Goal: Task Accomplishment & Management: Contribute content

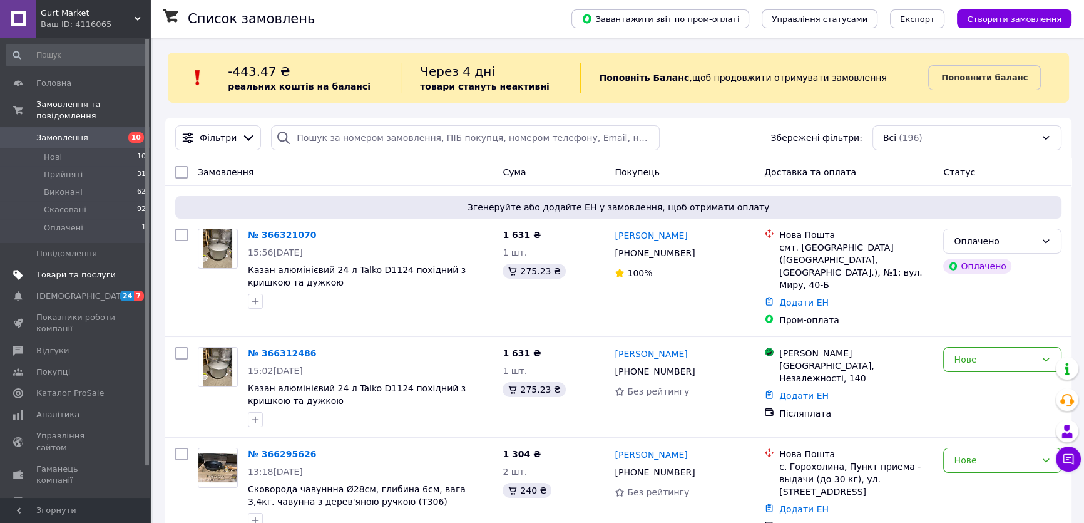
click at [69, 269] on span "Товари та послуги" at bounding box center [75, 274] width 79 height 11
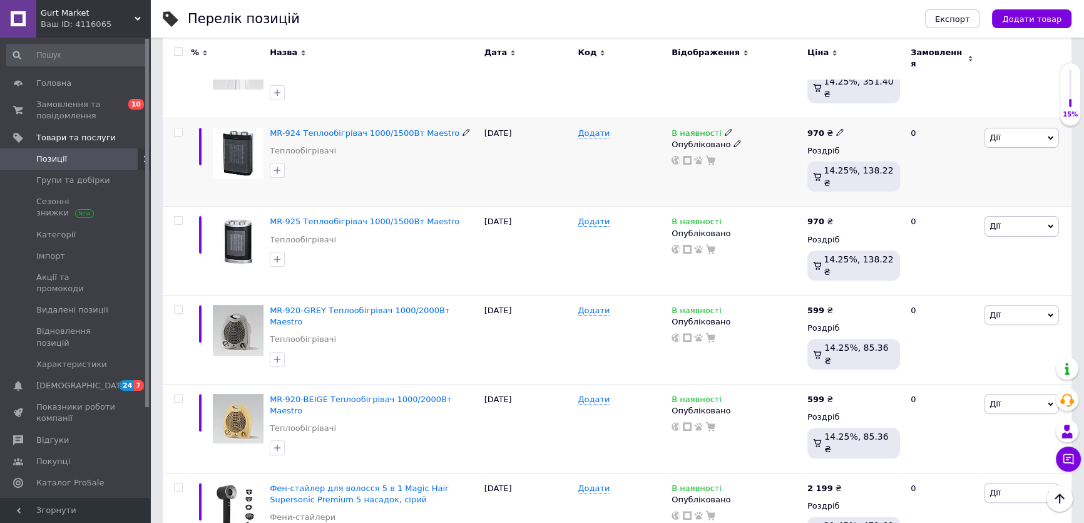
scroll to position [382, 0]
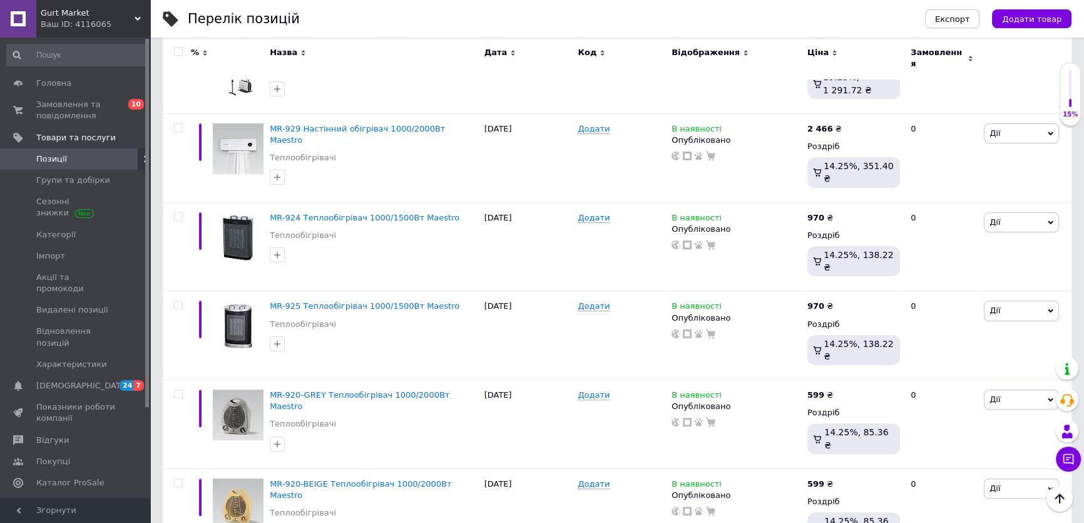
click at [961, 54] on div "Замовлення" at bounding box center [942, 58] width 63 height 23
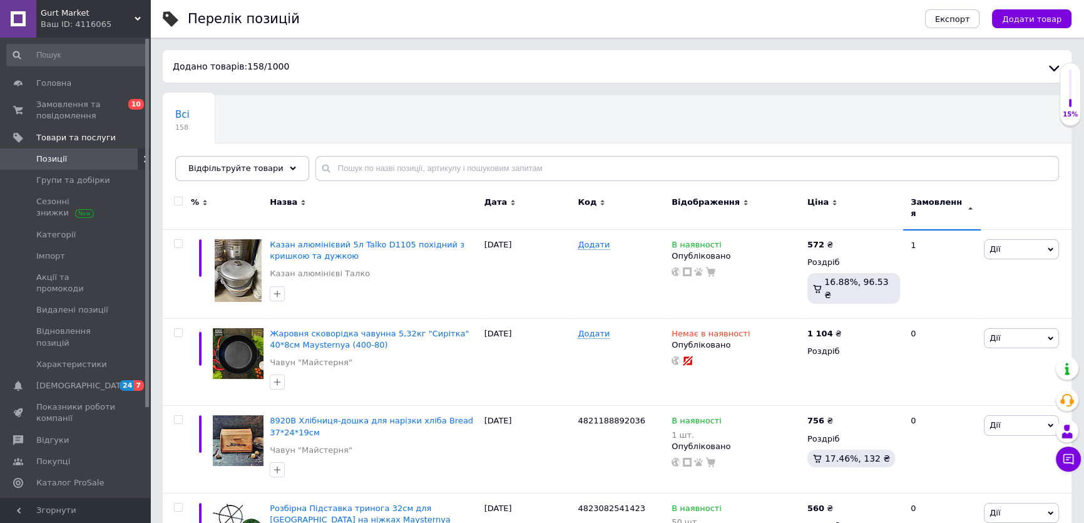
click at [958, 202] on span "Замовлення" at bounding box center [938, 208] width 54 height 23
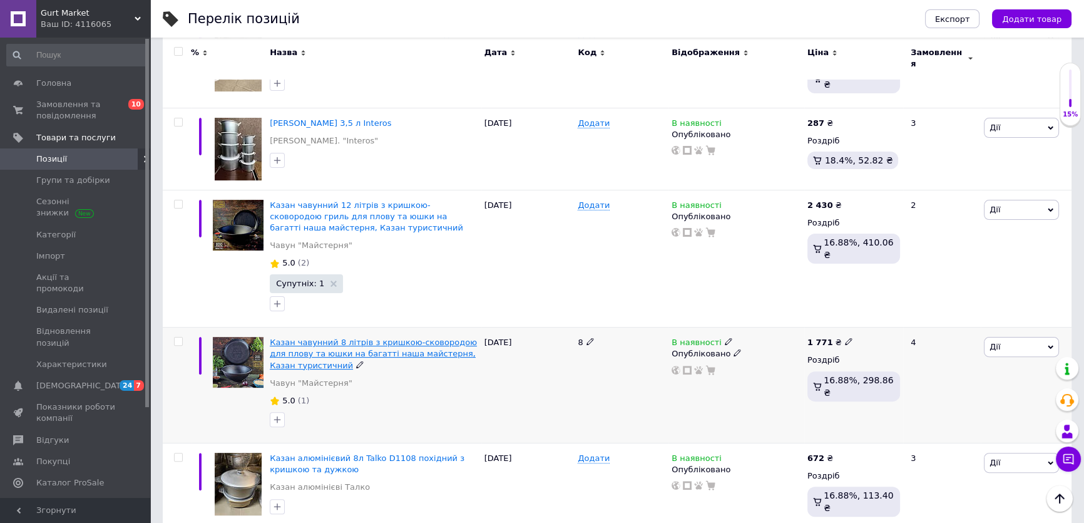
scroll to position [341, 0]
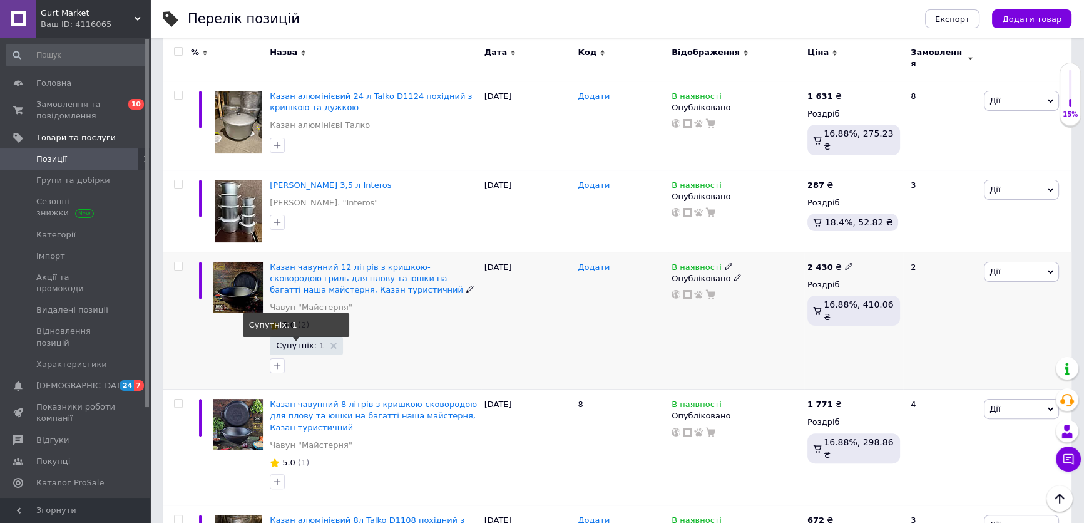
click at [304, 341] on span "Супутніх: 1" at bounding box center [300, 345] width 48 height 8
click at [299, 341] on span "Супутніх: 1" at bounding box center [300, 345] width 48 height 8
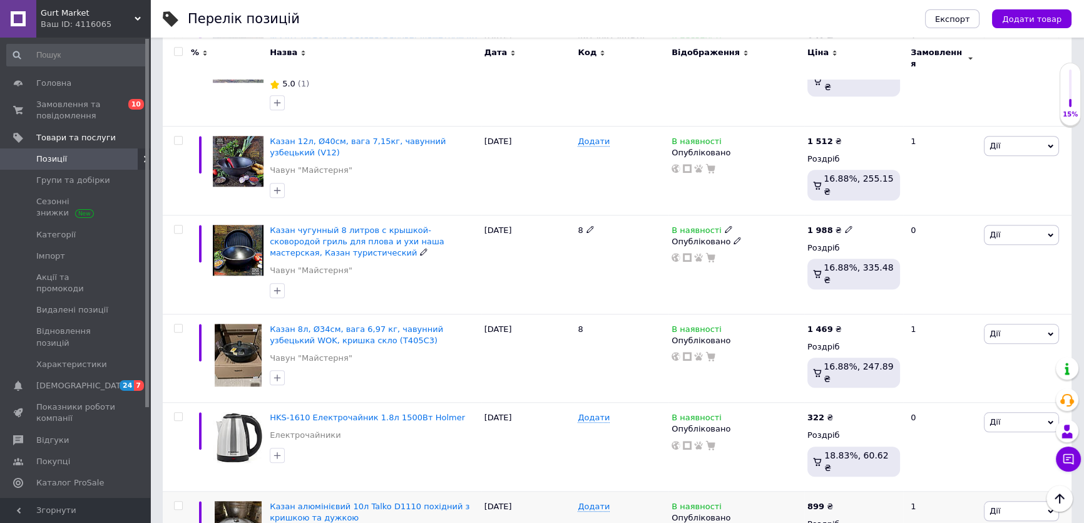
scroll to position [1536, 0]
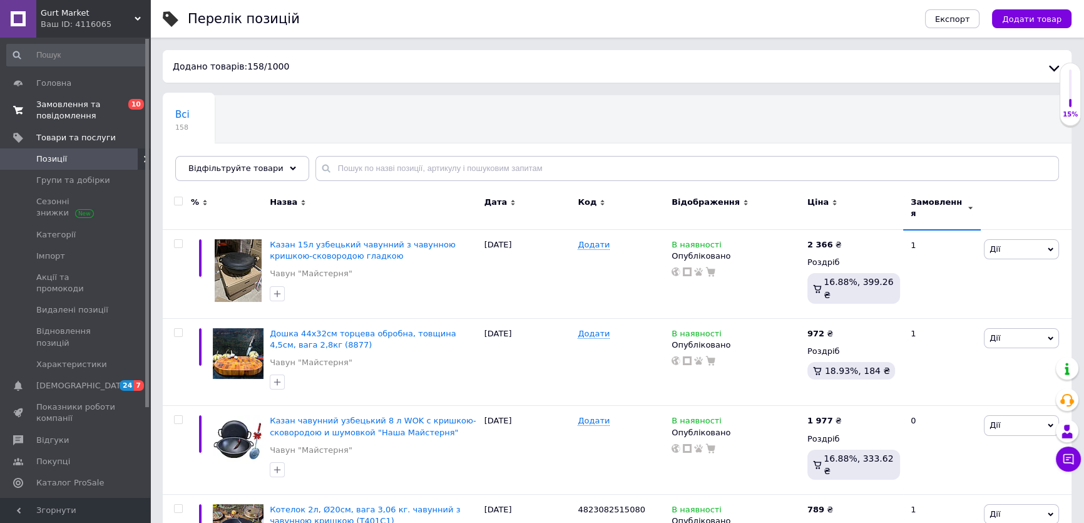
click at [83, 111] on span "Замовлення та повідомлення" at bounding box center [75, 110] width 79 height 23
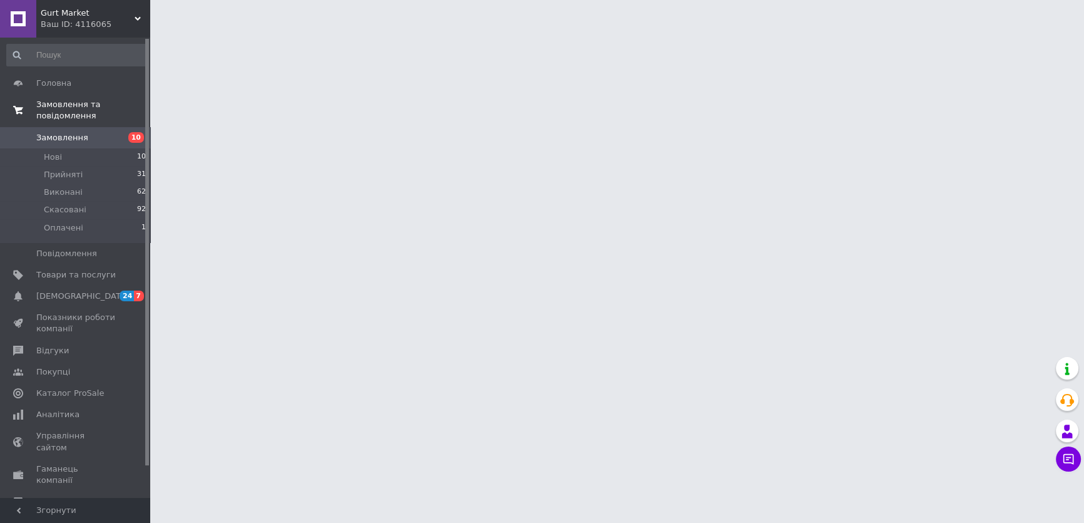
click at [83, 111] on link "Замовлення та повідомлення" at bounding box center [76, 110] width 153 height 33
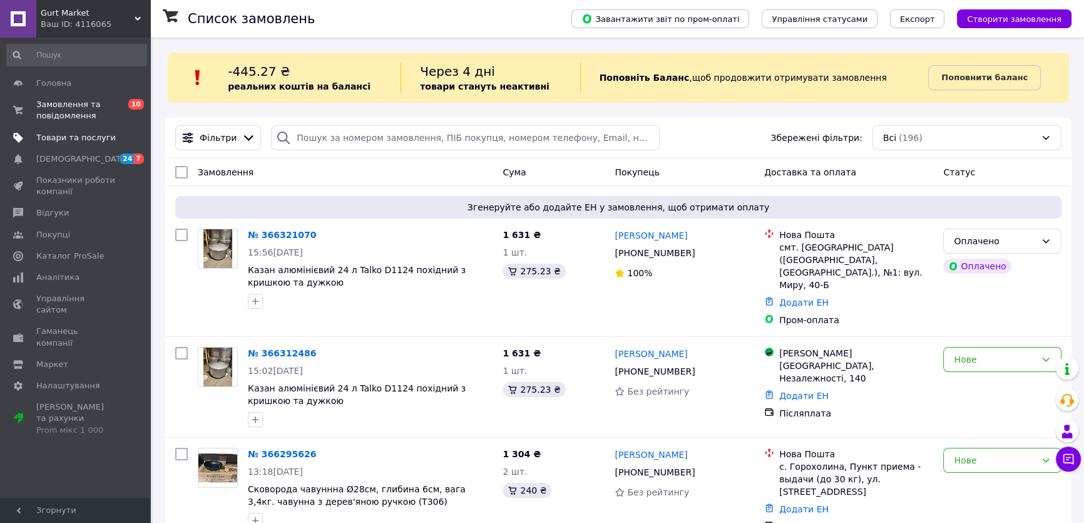
click at [84, 138] on span "Товари та послуги" at bounding box center [75, 137] width 79 height 11
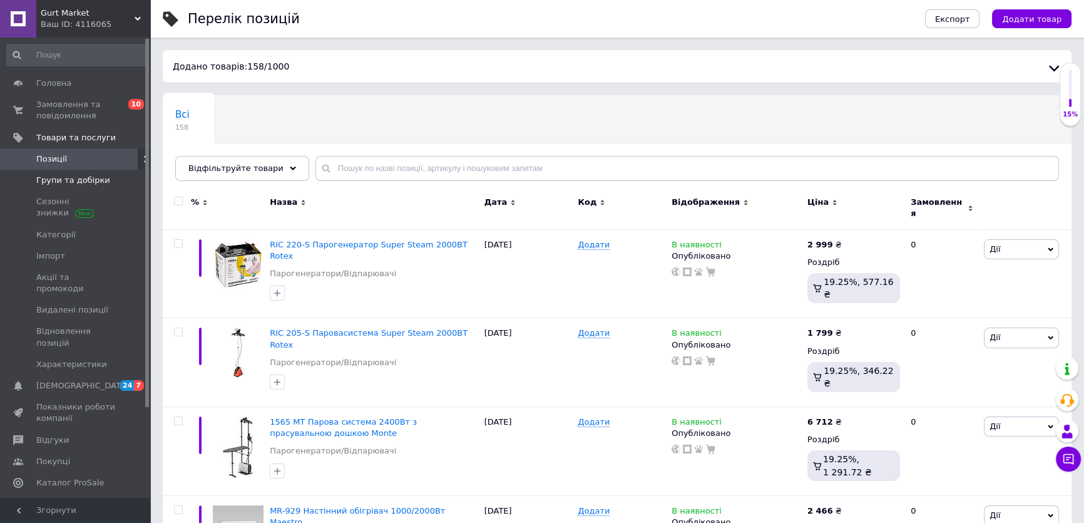
click at [83, 181] on span "Групи та добірки" at bounding box center [73, 180] width 74 height 11
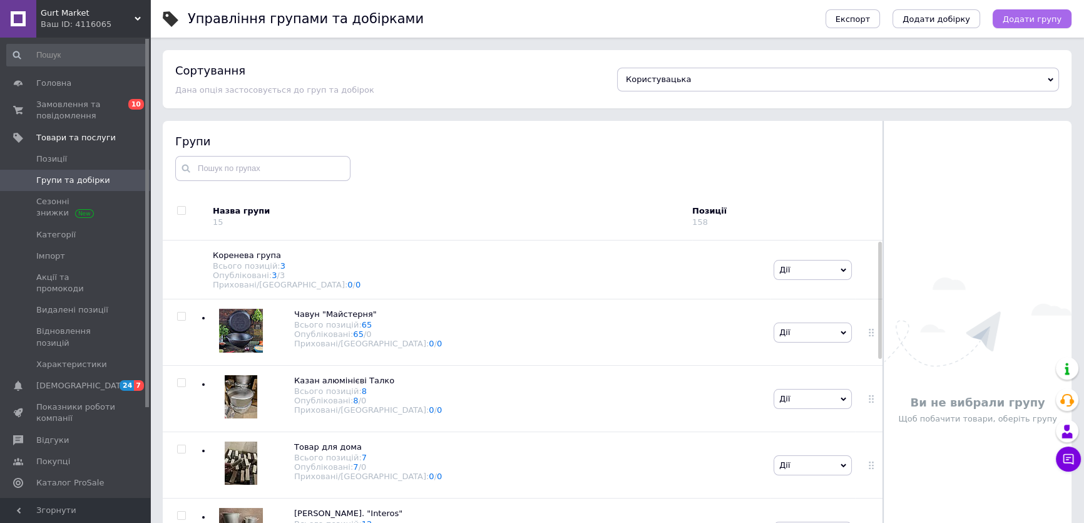
click at [1052, 19] on span "Додати групу" at bounding box center [1032, 18] width 59 height 9
click at [1052, 19] on html "Gurt Market Ваш ID: 4116065 Сайт Gurt Market Кабінет покупця Перевірити стан си…" at bounding box center [542, 296] width 1084 height 593
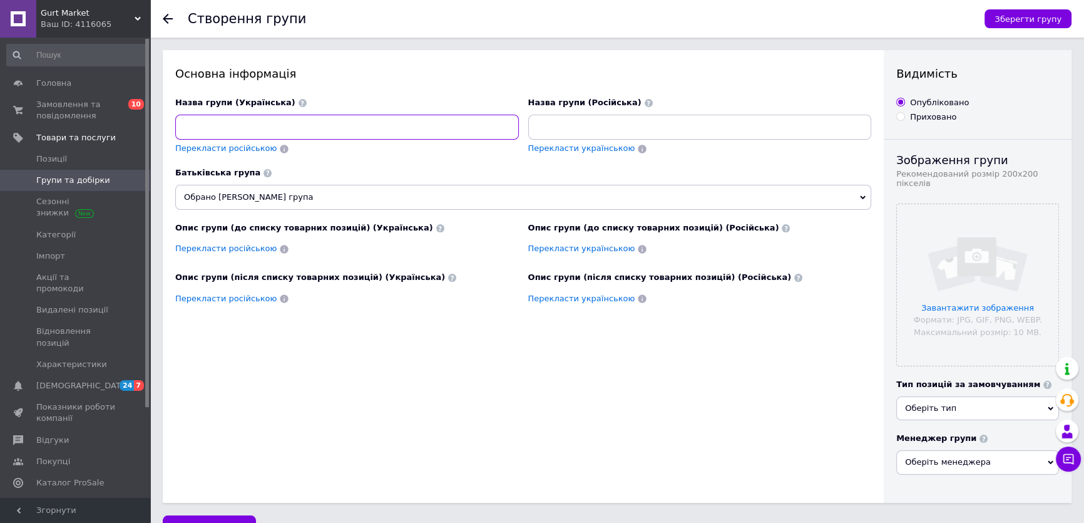
click at [363, 127] on input at bounding box center [347, 127] width 344 height 25
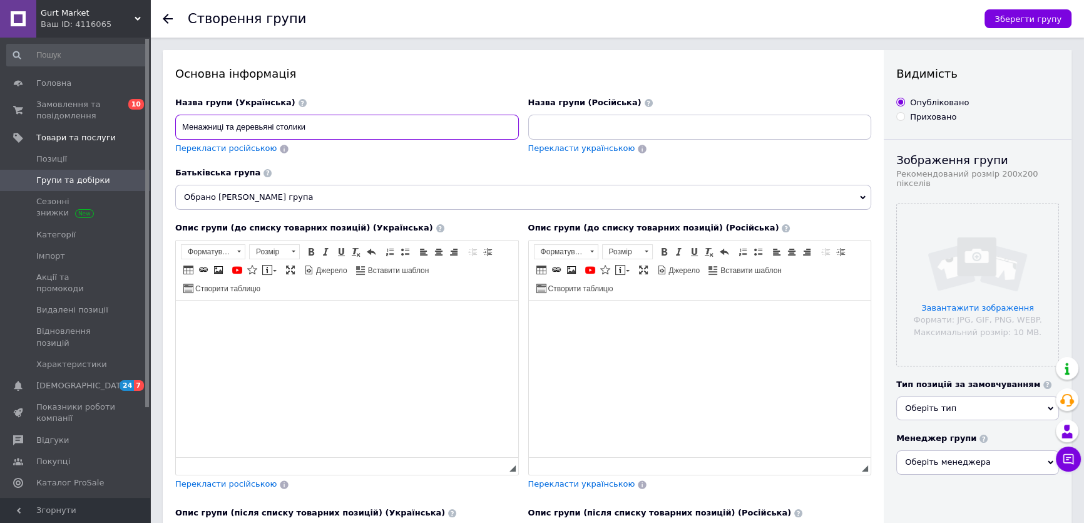
paste input "'"
type input "Менажниці та дерев'яні столики"
click at [608, 134] on input at bounding box center [700, 127] width 344 height 25
paste input "Менажниці та дерев'яні столики"
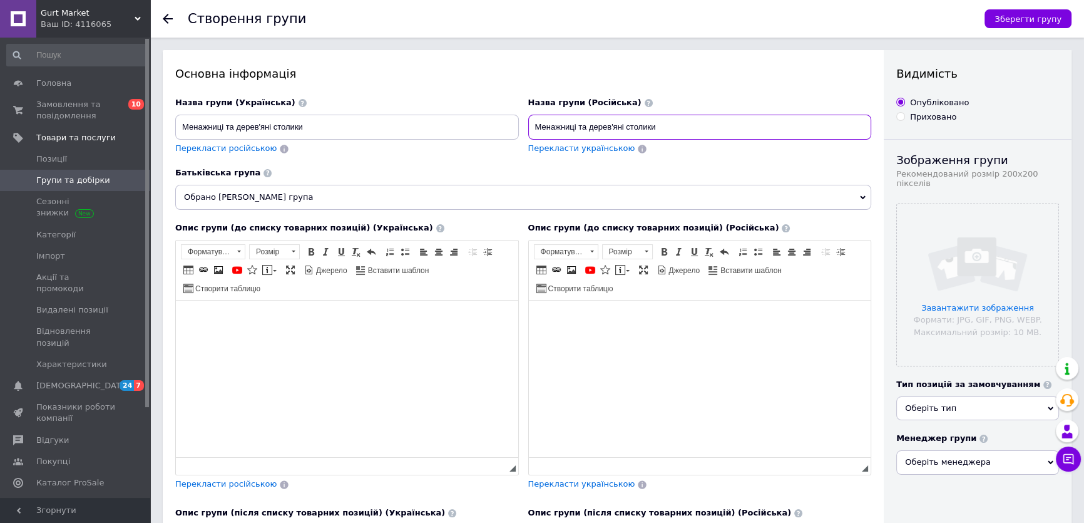
type input "Менажниці та дерев'яні столики"
click at [953, 257] on input "file" at bounding box center [977, 284] width 161 height 161
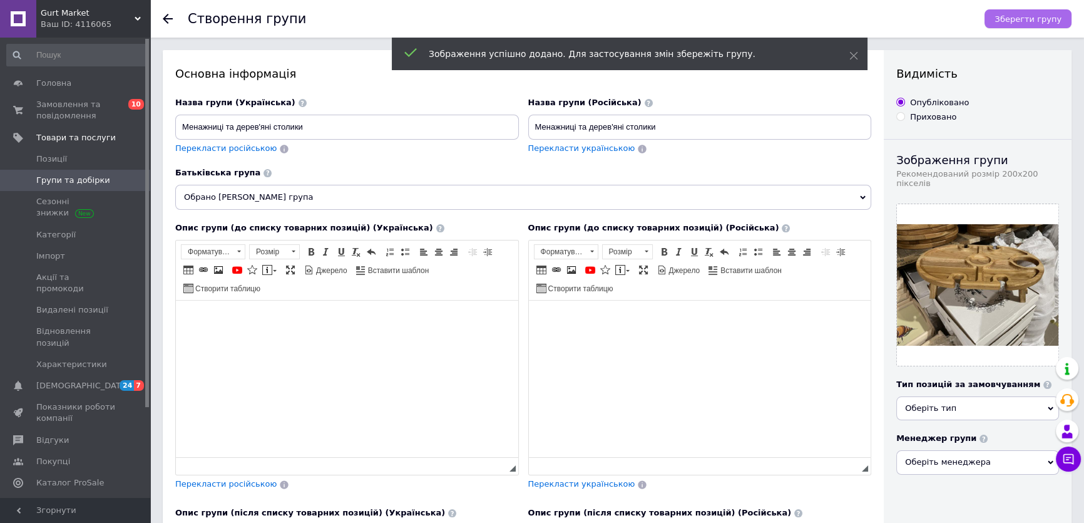
click at [1021, 22] on span "Зберегти групу" at bounding box center [1027, 18] width 67 height 9
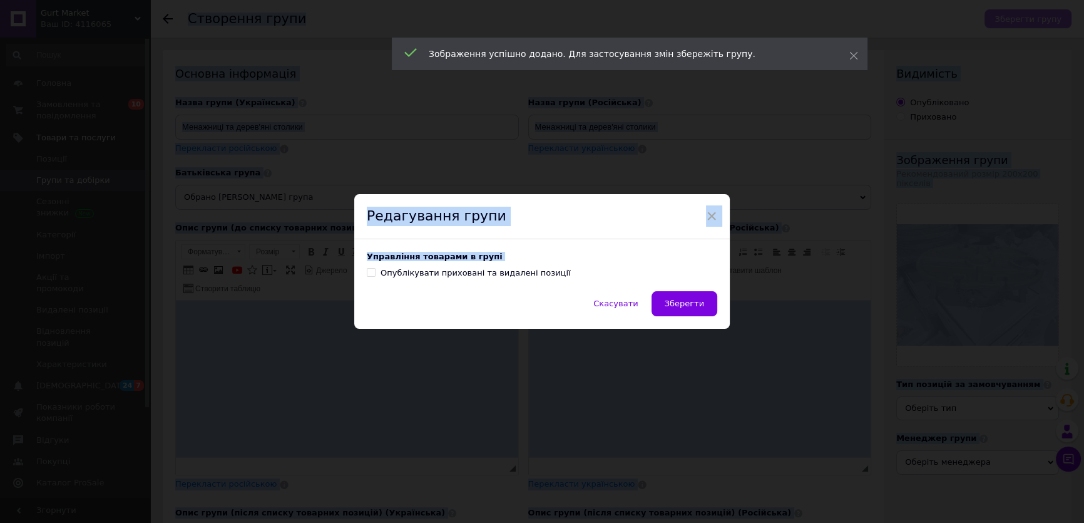
click at [1021, 22] on div "× Редагування групи Управління товарами в групі Опублікувати приховані та видал…" at bounding box center [542, 261] width 1084 height 523
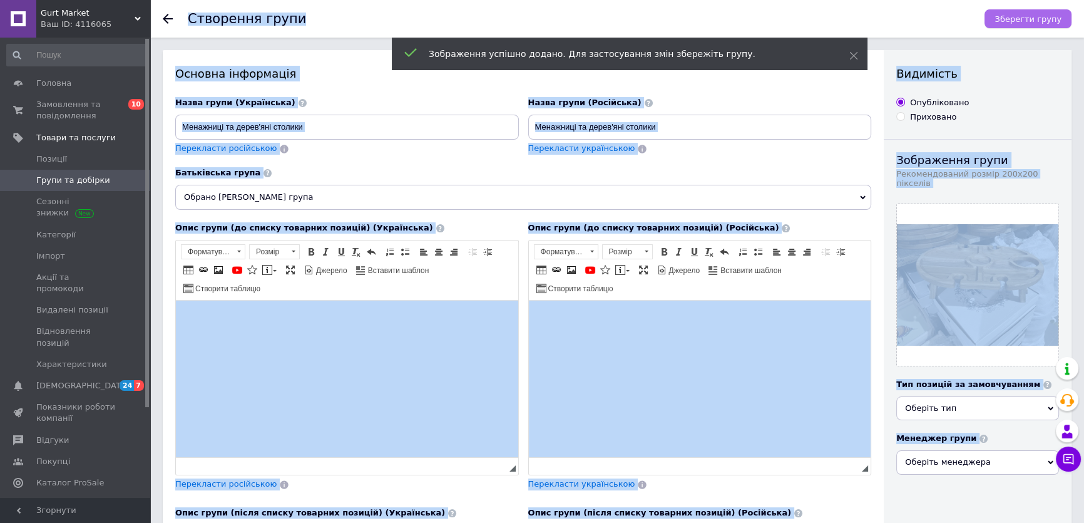
click at [1026, 25] on button "Зберегти групу" at bounding box center [1027, 18] width 87 height 19
click at [1020, 23] on span "Зберегти групу" at bounding box center [1027, 18] width 67 height 9
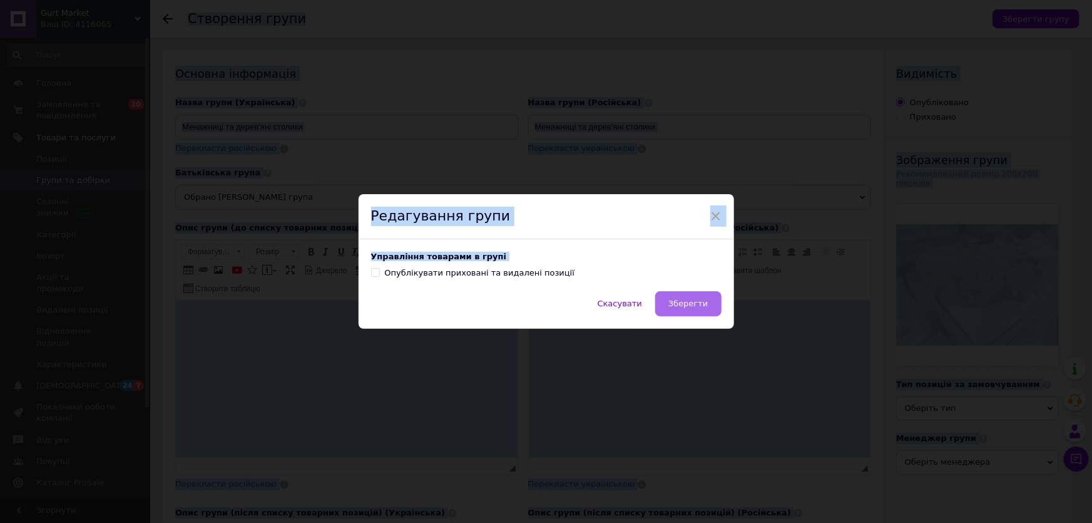
click at [707, 299] on button "Зберегти" at bounding box center [688, 303] width 66 height 25
click at [707, 299] on div "Скасувати Зберегти" at bounding box center [547, 310] width 376 height 38
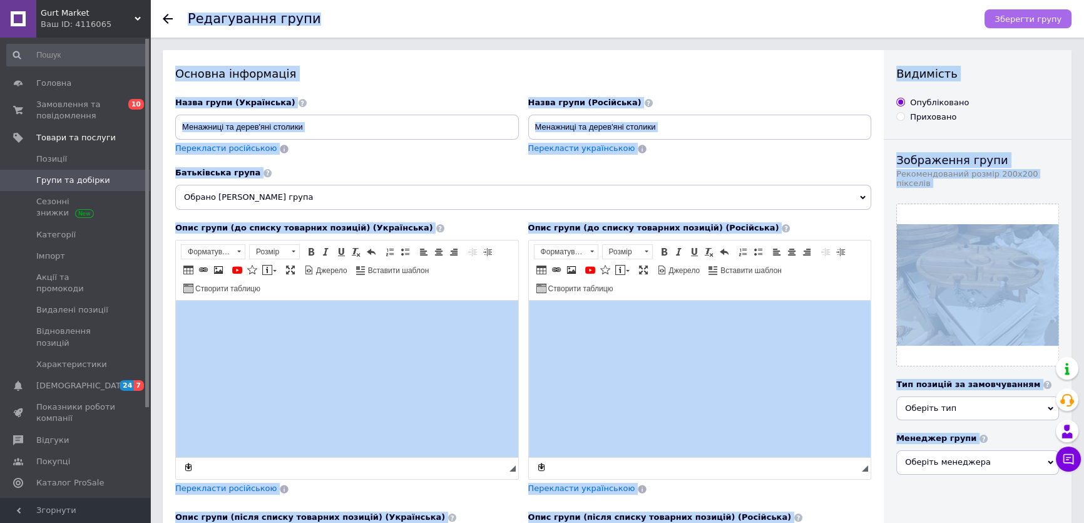
click at [1001, 9] on button "Зберегти групу" at bounding box center [1027, 18] width 87 height 19
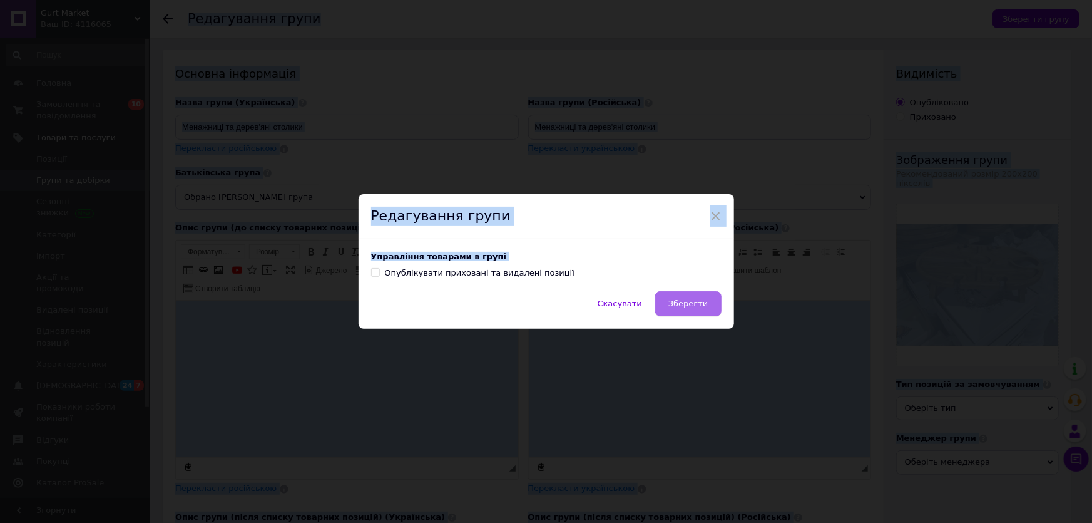
click at [695, 312] on button "Зберегти" at bounding box center [688, 303] width 66 height 25
click at [694, 312] on div "Скасувати Зберегти" at bounding box center [547, 310] width 376 height 38
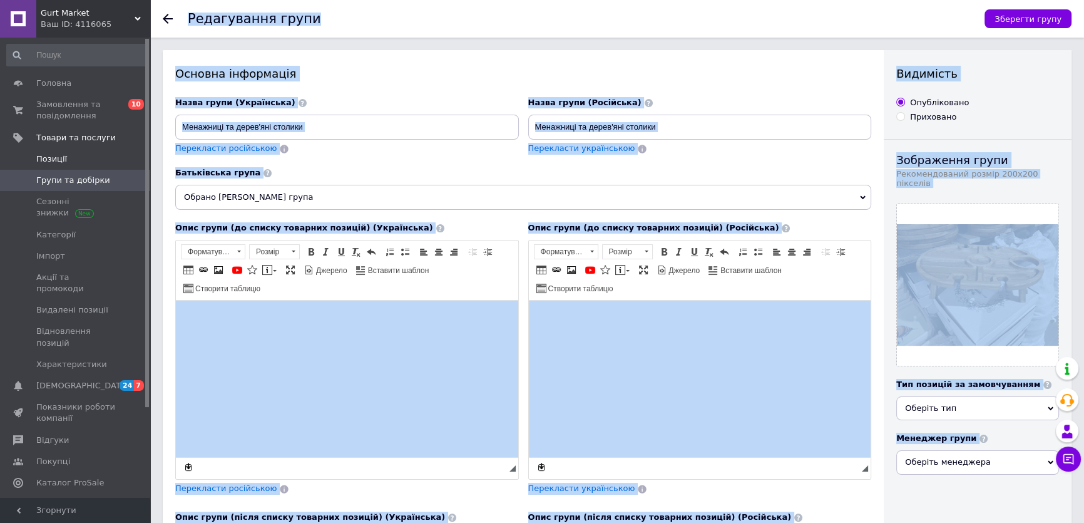
click at [93, 164] on span "Позиції" at bounding box center [75, 158] width 79 height 11
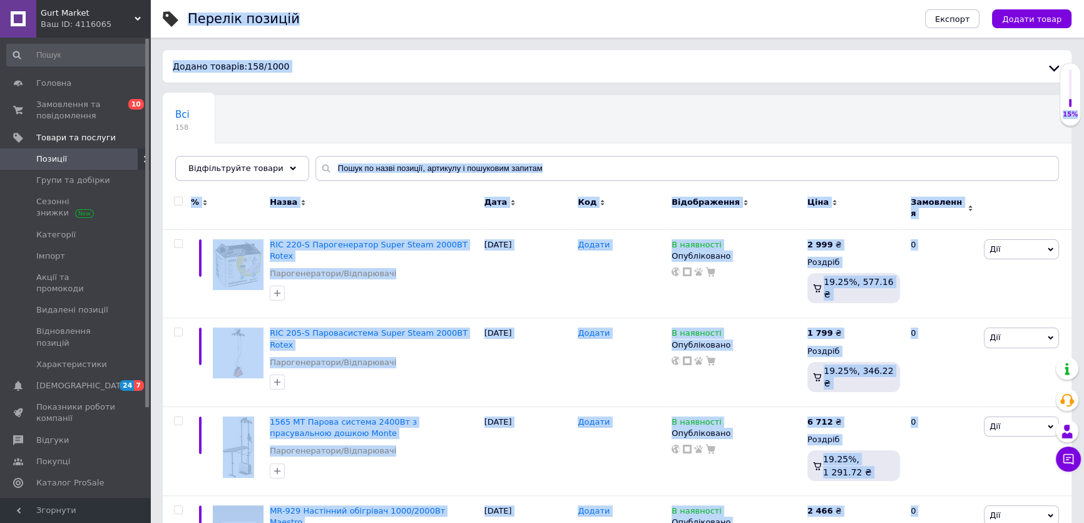
click at [352, 123] on div "Всі 158 Ok Відфільтровано... Зберегти" at bounding box center [617, 144] width 909 height 103
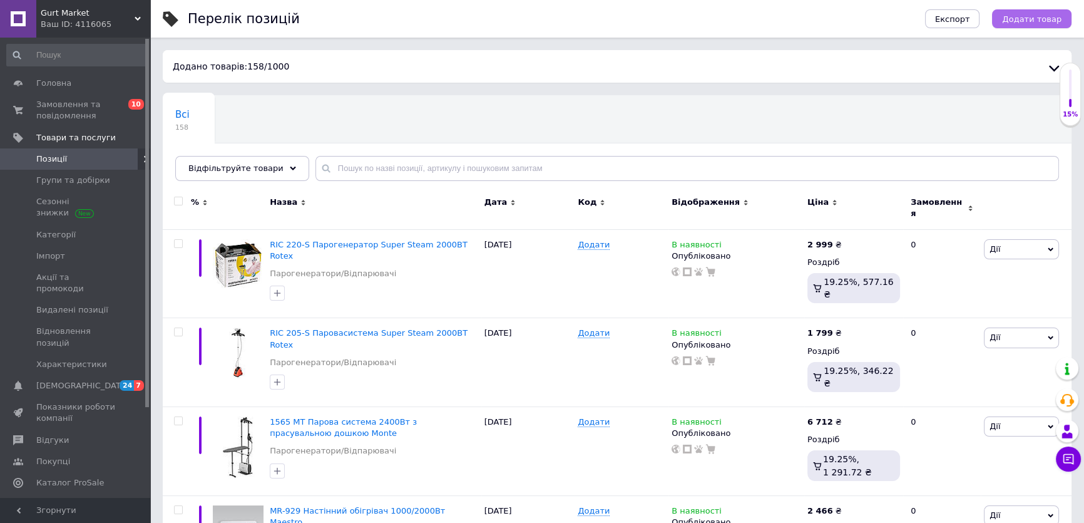
click at [1040, 18] on span "Додати товар" at bounding box center [1031, 18] width 59 height 9
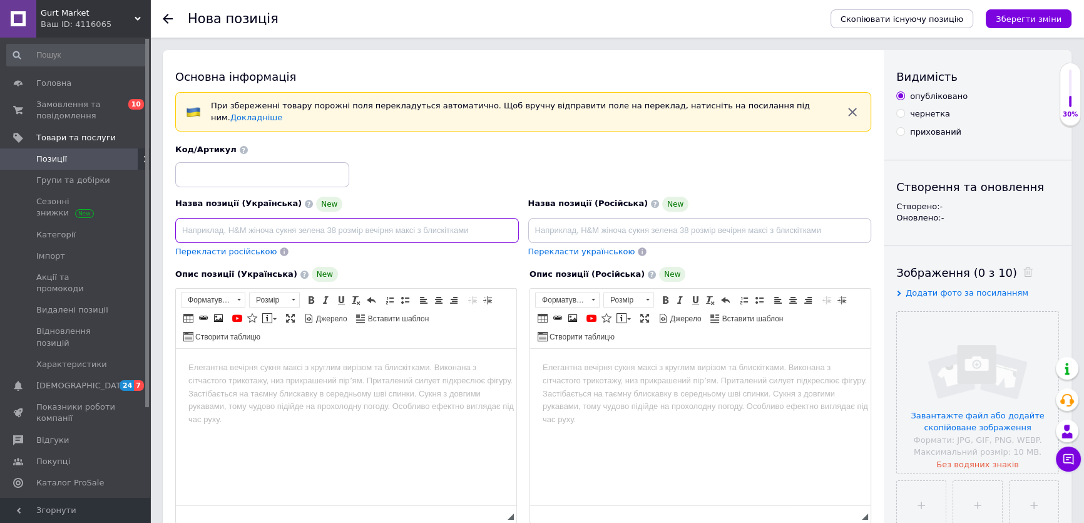
click at [447, 225] on input at bounding box center [347, 230] width 344 height 25
paste input "Менажниця-стіл овал дерево з отвором для вина на 4 бокали"
drag, startPoint x: 347, startPoint y: 225, endPoint x: 165, endPoint y: 217, distance: 182.9
click at [171, 217] on div "Назва позиції (Українська) New Менажниця-стіл овал дерево з отвором для вина на…" at bounding box center [347, 227] width 353 height 71
click at [165, 217] on div "Основна інформація При збереженні товару порожні поля перекладуться автоматично…" at bounding box center [523, 429] width 721 height 759
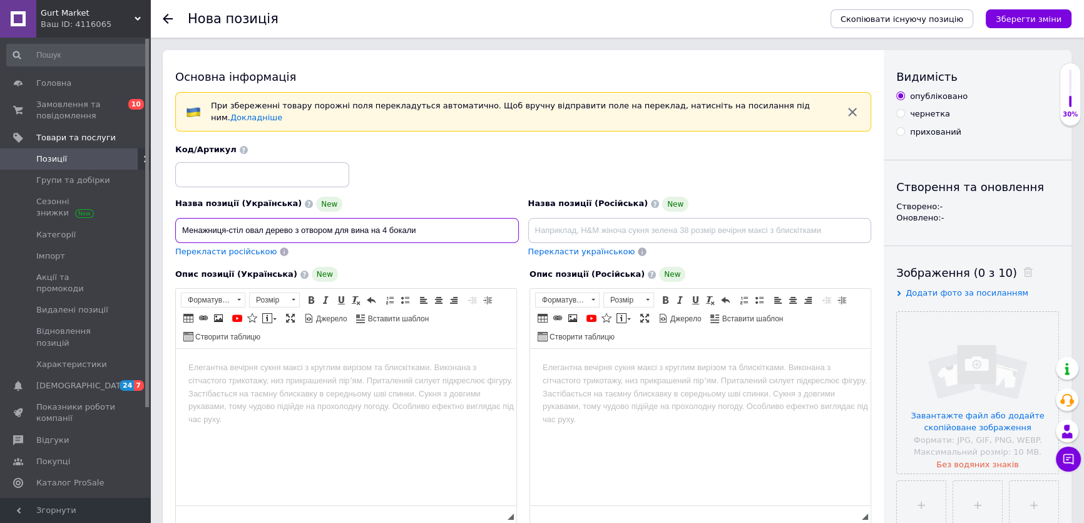
drag, startPoint x: 450, startPoint y: 224, endPoint x: 175, endPoint y: 219, distance: 275.4
click at [177, 219] on input "Менажниця-стіл овал дерево з отвором для вина на 4 бокали" at bounding box center [347, 230] width 344 height 25
paste input "инний Дубовий овальний столик на 4 бокали з отвором для пляшки 50x30 Детальніше…"
click at [431, 221] on input "Менажниця-стіл Винний Дубовий овальний столик на 4 бокали з отвором для пляшки …" at bounding box center [347, 230] width 344 height 25
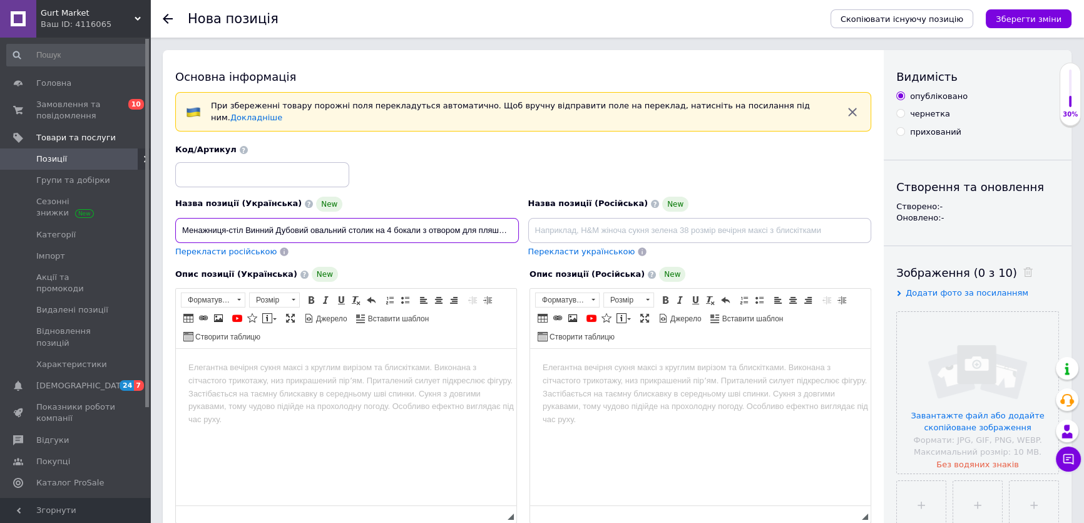
click at [305, 223] on input "Менажниця-стіл Винний Дубовий овальний столик на 4 бокали з отвором для пляшки …" at bounding box center [347, 230] width 344 height 25
click at [242, 222] on input "Менажниця-стіл овальний ясен столик на 4 бокали з отвором для пляшки 50x30" at bounding box center [347, 230] width 344 height 25
type input "Менажниця-стіл ясен овальний столик на 4 бокали з отвором для пляшки 50x30"
click at [653, 221] on input at bounding box center [700, 230] width 344 height 25
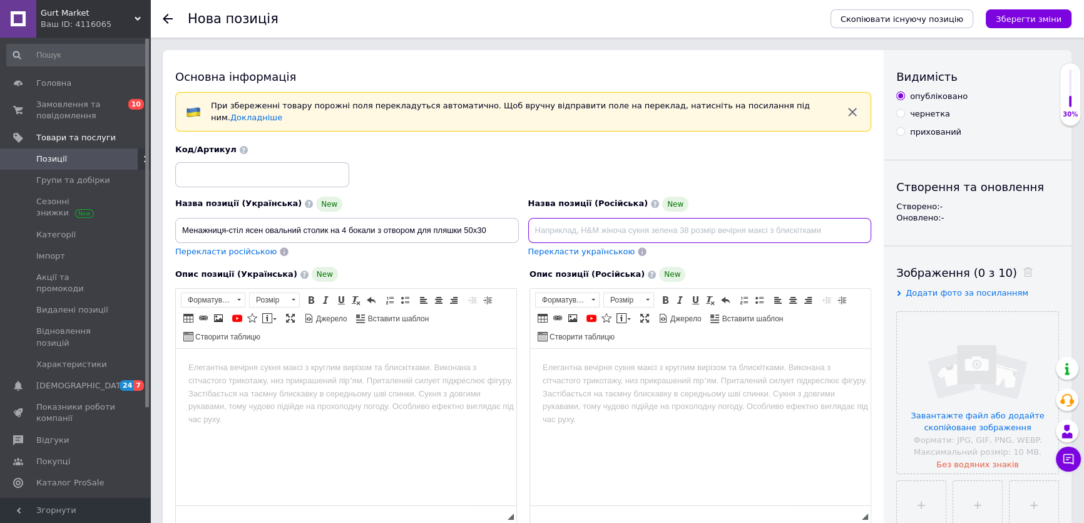
paste input "Менажница-стол ясень овальный столик на 4 бокала с отверстием для бутылки 50x30"
type input "Менажница-стол ясень овальный столик на 4 бокала с отверстием для бутылки 50x30"
click at [350, 363] on body "Редактор, 83F4FF7C-D4C6-4B38-A233-6591F271C75C" at bounding box center [345, 367] width 315 height 13
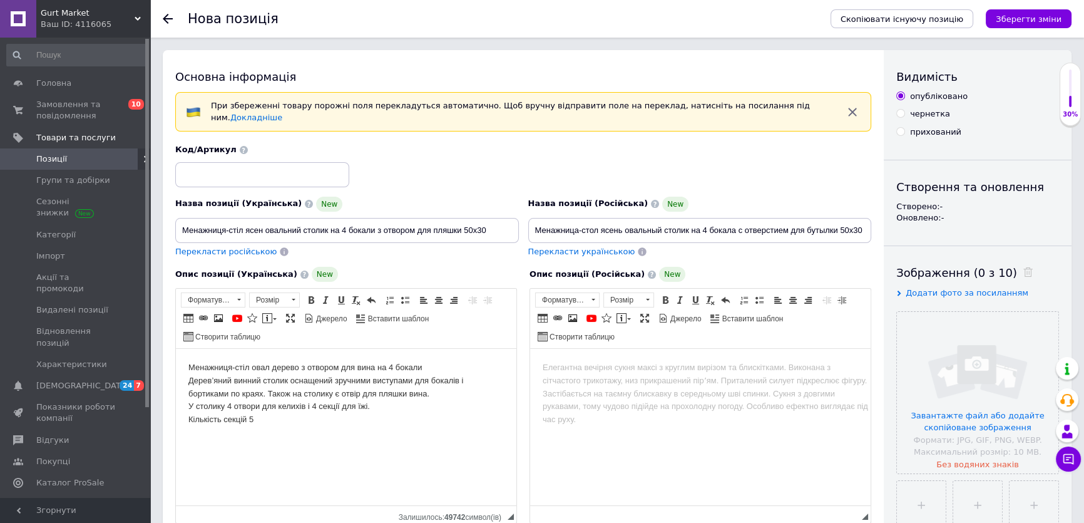
click at [294, 367] on body "Менажниця-стіл овал дерево з отвором для вина на 4 бокали Дерев’яний винний сто…" at bounding box center [345, 393] width 315 height 65
drag, startPoint x: 294, startPoint y: 367, endPoint x: 350, endPoint y: 374, distance: 56.7
click at [295, 367] on body "Менажниця-стіл овал дерево з отвором для вина на 4 бокали Дерев’яний винний сто…" at bounding box center [345, 393] width 315 height 65
click at [272, 400] on body "Менажниця-стіл овал ясен з отвором для вина на 4 бокали Дерев’яний винний столи…" at bounding box center [345, 393] width 315 height 65
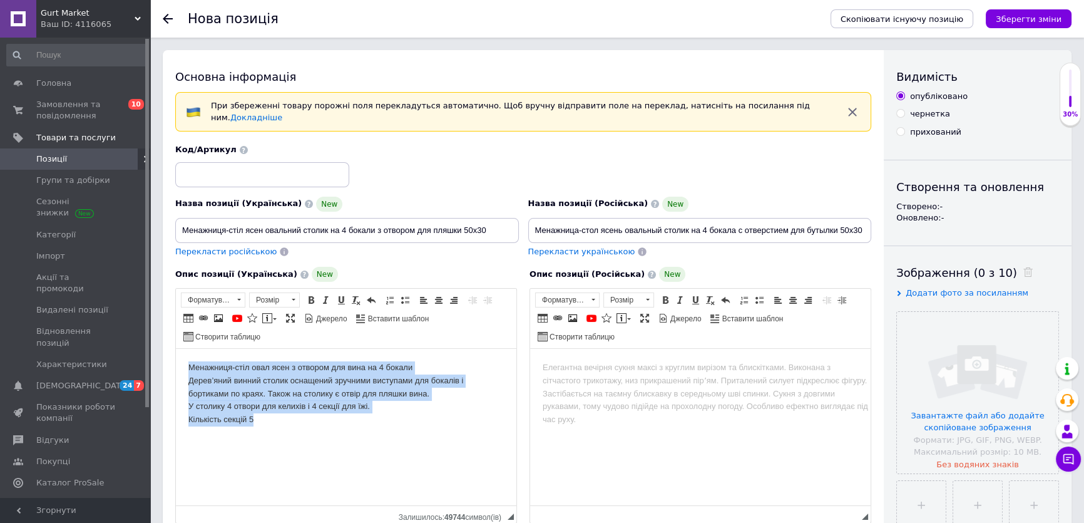
copy body "Менажниця-стіл овал ясен з отвором для вина на 4 бокали Дерев’яний винний столи…"
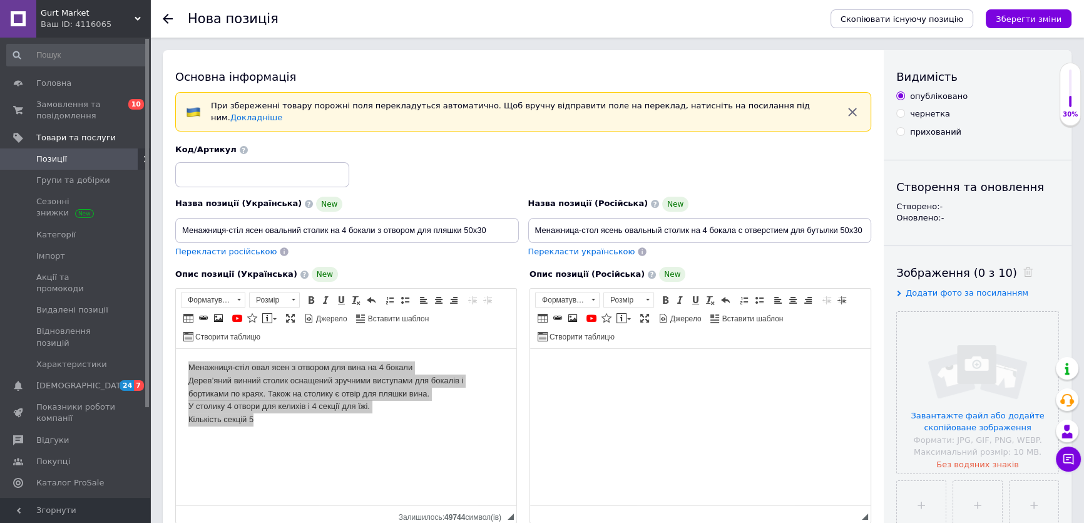
click at [626, 381] on html at bounding box center [700, 368] width 340 height 38
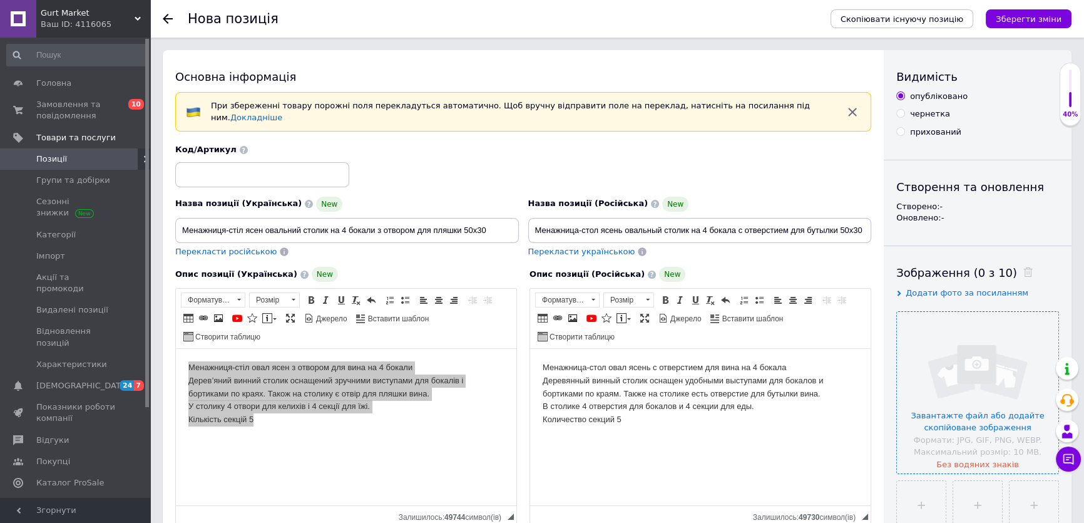
click at [1000, 353] on input "file" at bounding box center [977, 392] width 161 height 161
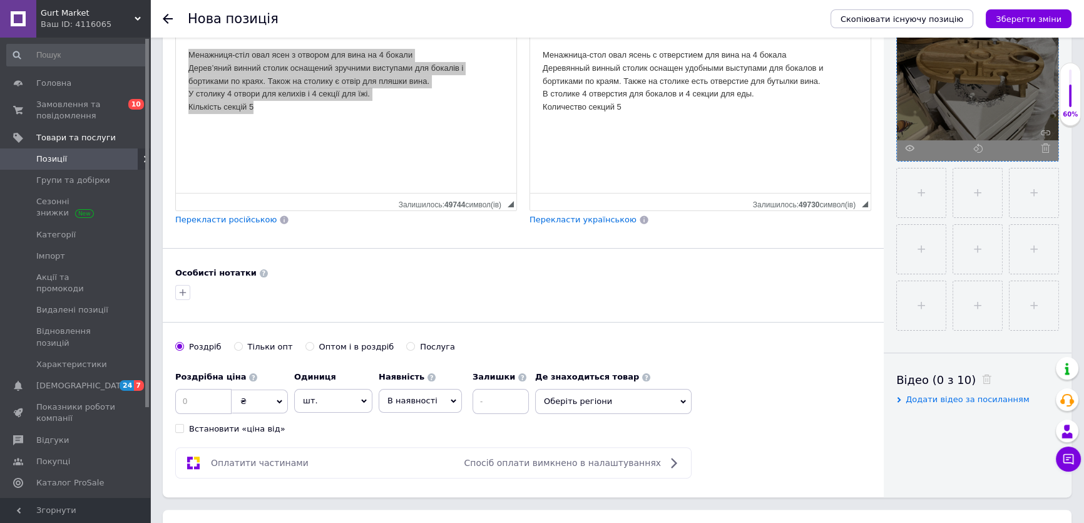
scroll to position [341, 0]
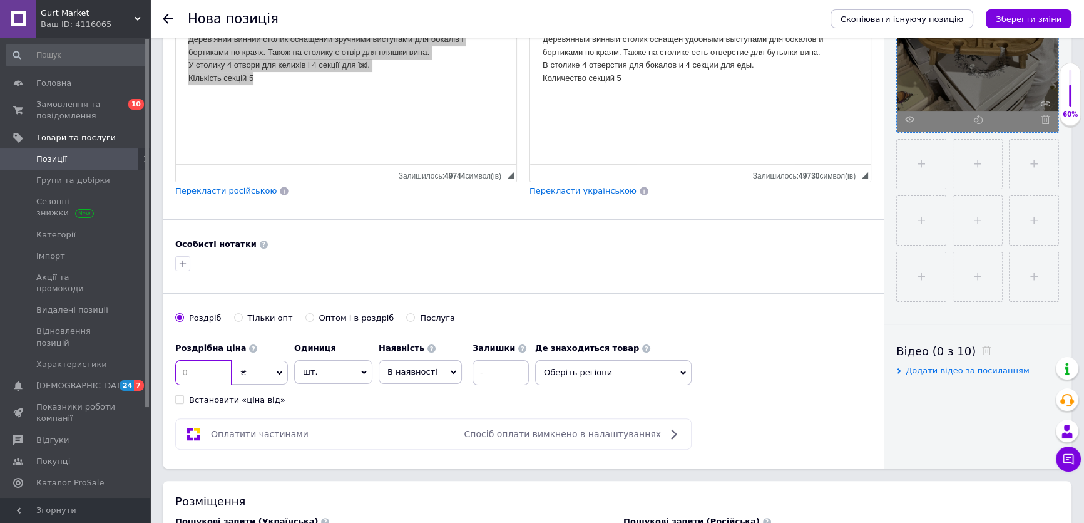
click at [199, 363] on input at bounding box center [203, 372] width 56 height 25
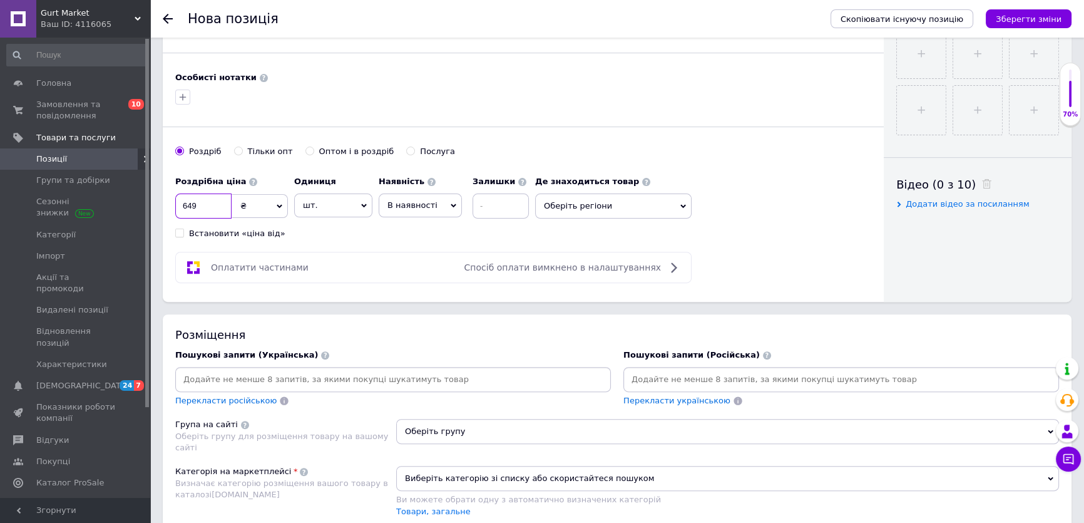
scroll to position [512, 0]
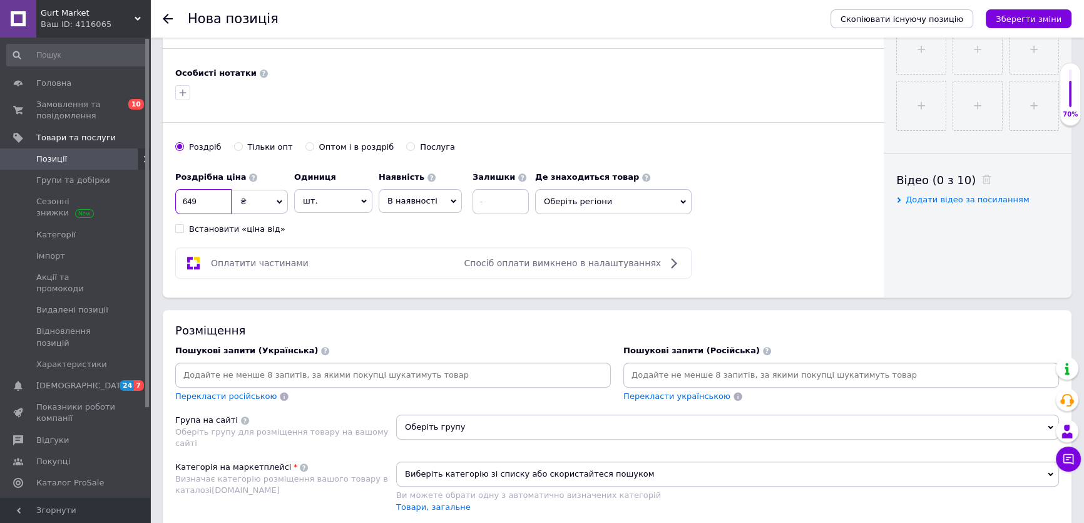
type input "649"
click at [593, 215] on div "Роздрібна ціна 649 ₴ $ EUR CHF GBP ¥ PLN ₸ MDL HUF KGS CNY TRY KRW lei Встанови…" at bounding box center [523, 199] width 696 height 69
click at [355, 369] on input at bounding box center [393, 374] width 431 height 19
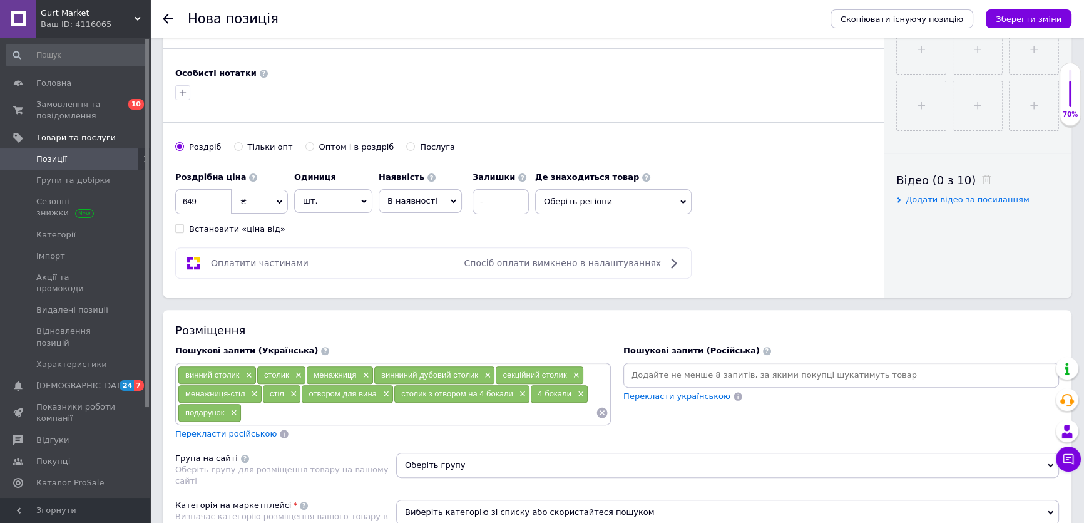
click at [789, 365] on input at bounding box center [841, 374] width 431 height 19
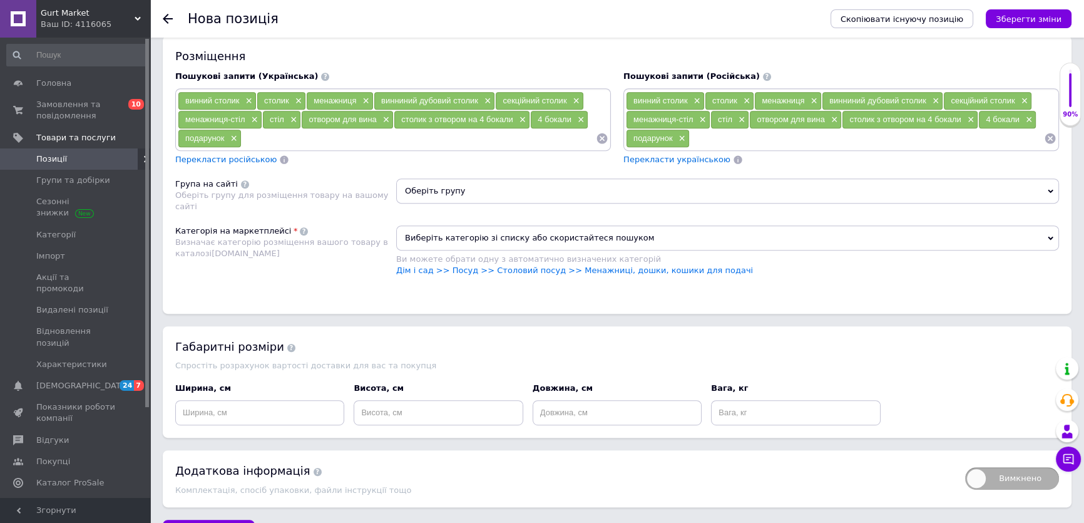
scroll to position [796, 0]
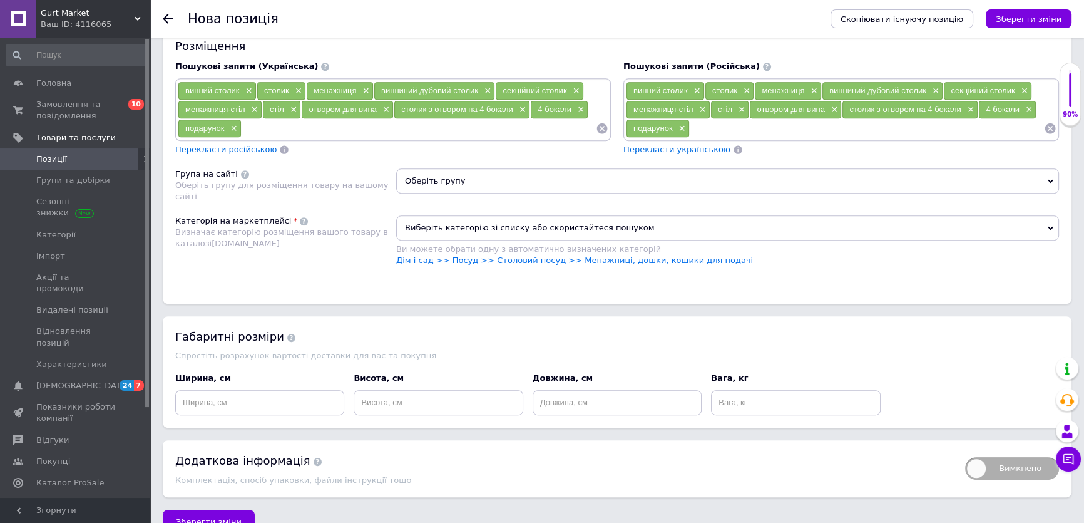
click at [480, 176] on span "Оберіть групу" at bounding box center [727, 180] width 663 height 25
click at [478, 176] on span "Оберіть групу" at bounding box center [727, 180] width 663 height 25
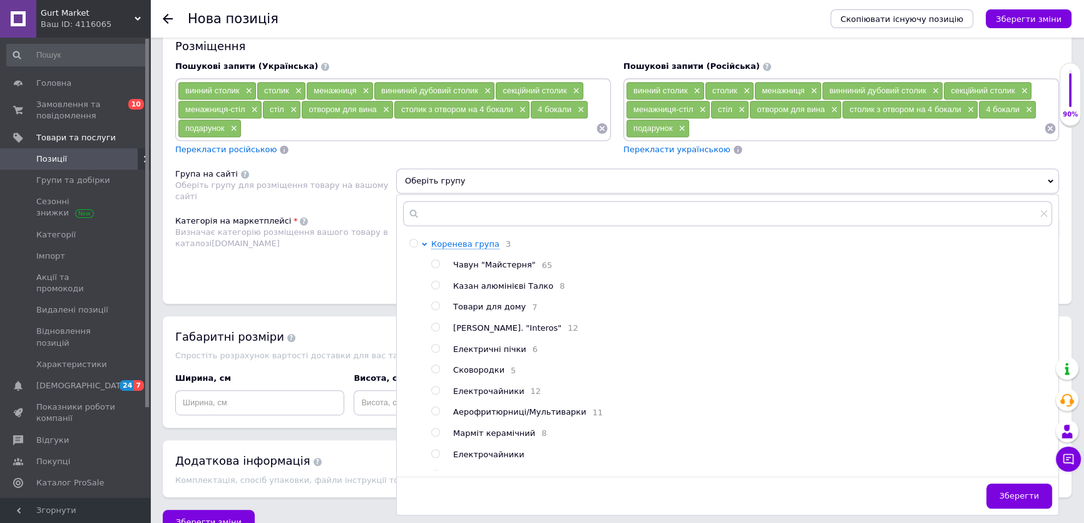
click at [478, 176] on span "Оберіть групу" at bounding box center [727, 180] width 663 height 25
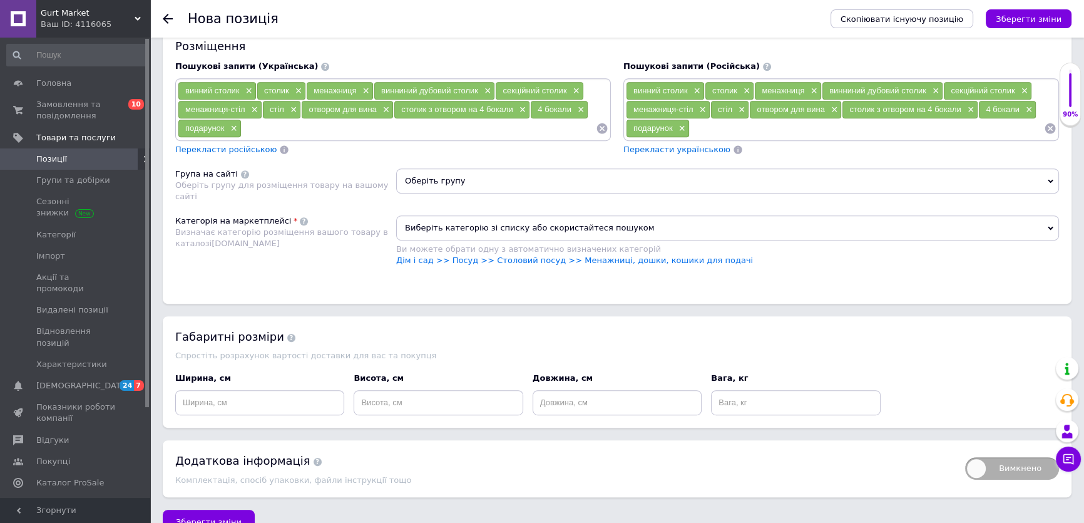
click at [478, 176] on span "Оберіть групу" at bounding box center [727, 180] width 663 height 25
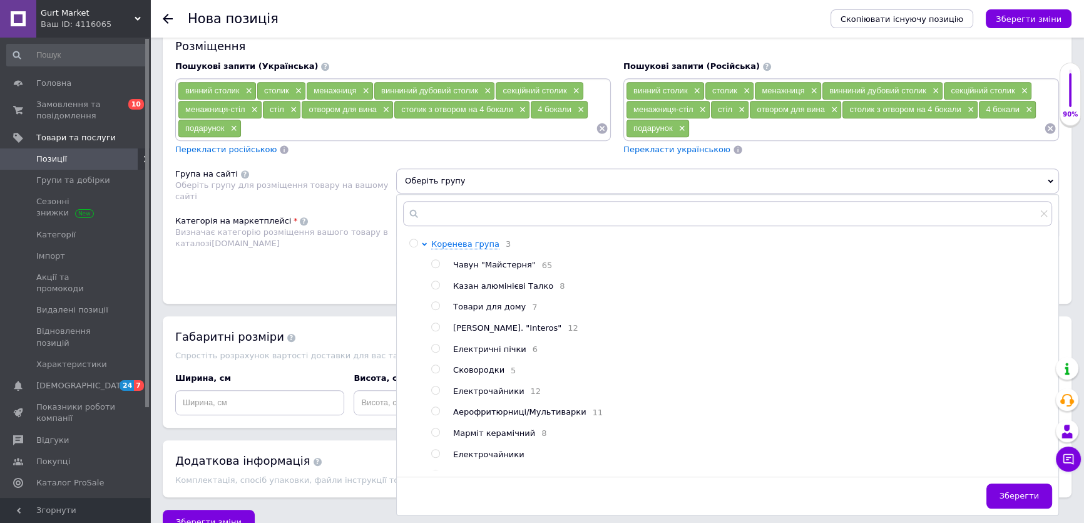
click at [478, 176] on span "Оберіть групу" at bounding box center [727, 180] width 663 height 25
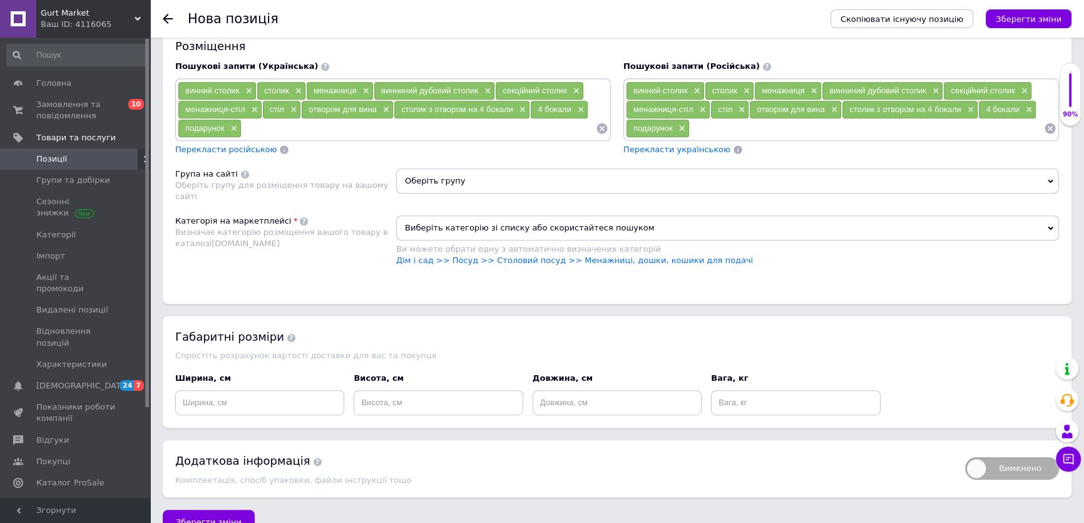
click at [478, 176] on span "Оберіть групу" at bounding box center [727, 180] width 663 height 25
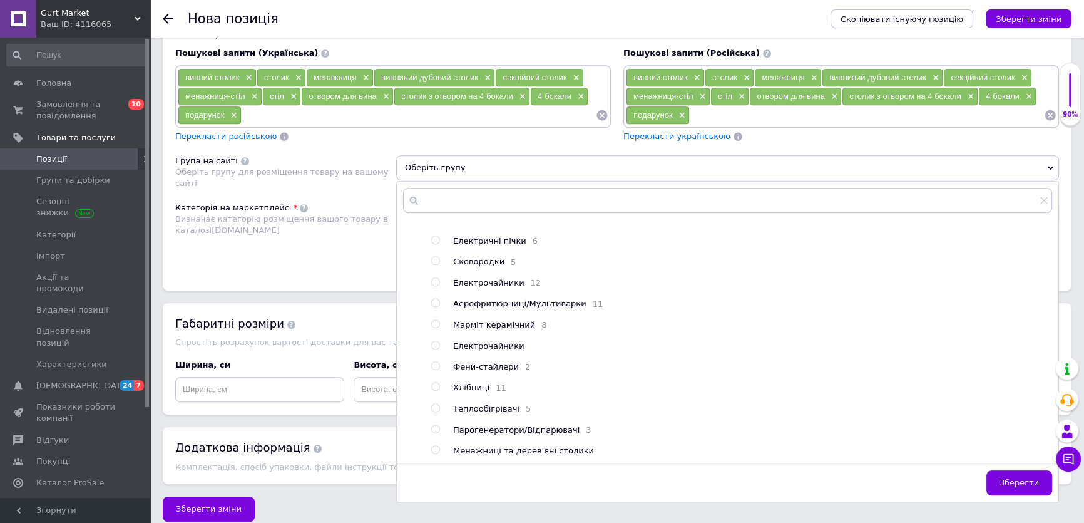
scroll to position [813, 0]
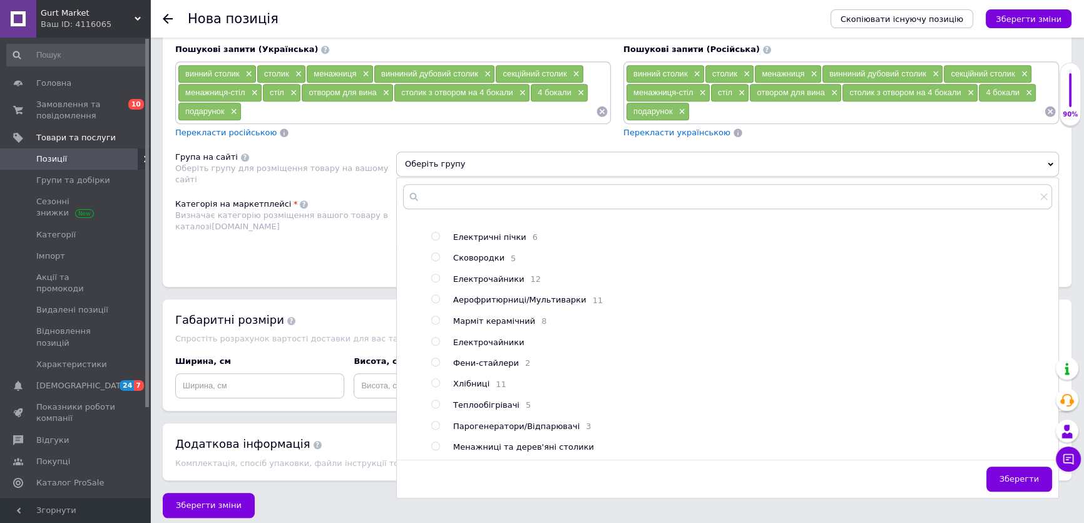
click at [510, 442] on span "Менажниці та дерев'яні столики" at bounding box center [523, 446] width 141 height 9
click at [437, 442] on input "radio" at bounding box center [435, 446] width 8 height 8
radio input "true"
click at [1011, 466] on button "Зберегти" at bounding box center [1019, 478] width 66 height 25
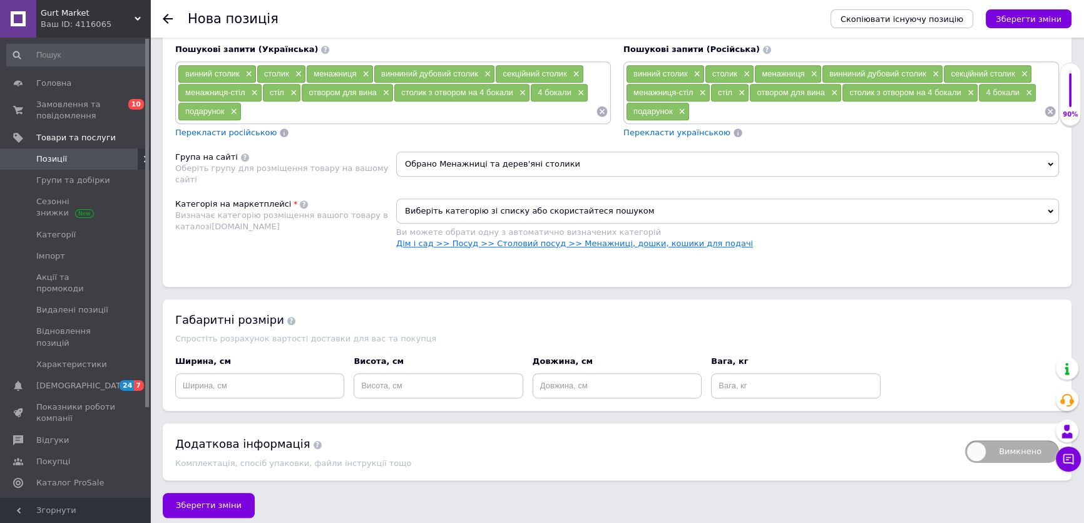
click at [471, 238] on link "Дім і сад >> Посуд >> Столовий посуд >> Менажниці, дошки, кошики для подачі" at bounding box center [574, 242] width 357 height 9
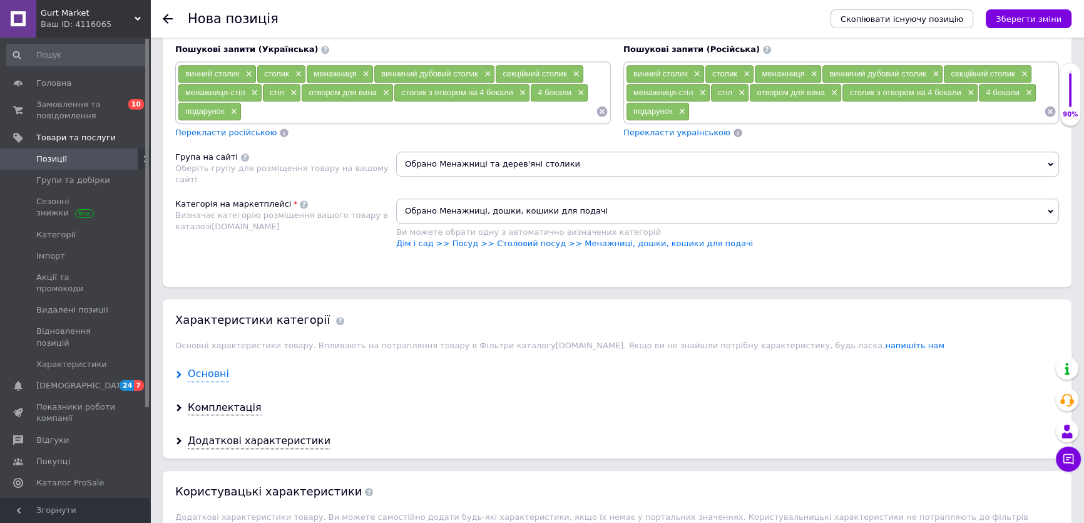
click at [207, 367] on div "Основні" at bounding box center [208, 374] width 41 height 14
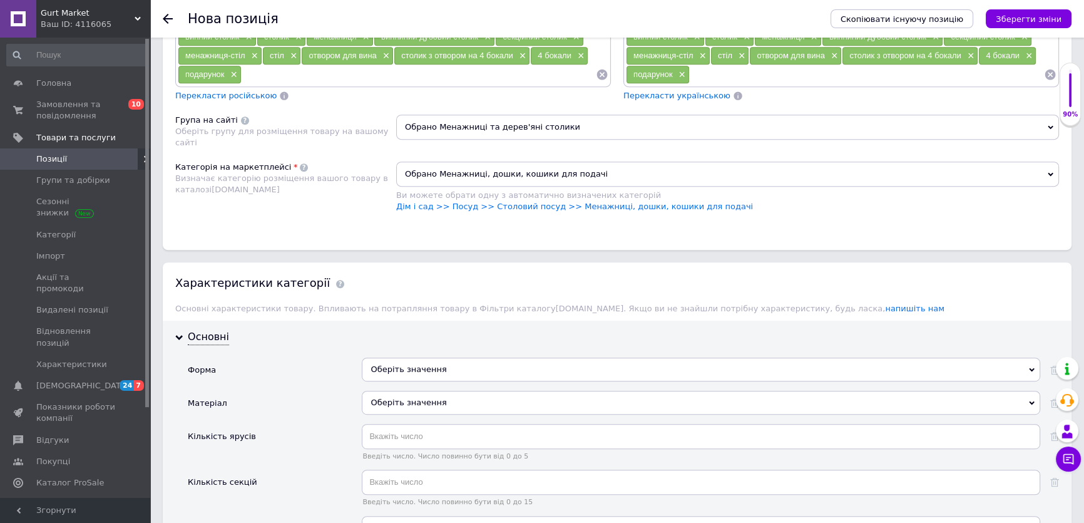
scroll to position [926, 0]
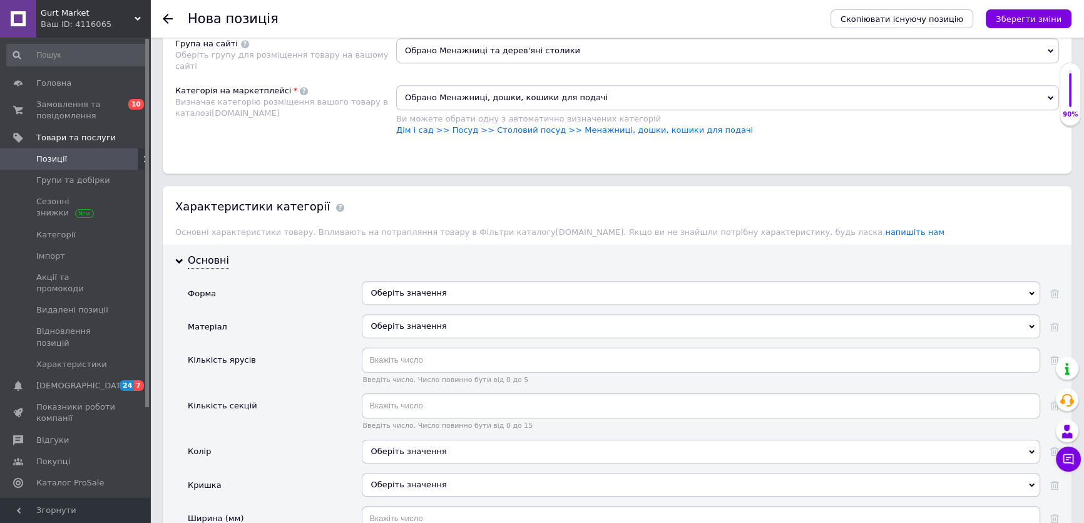
click at [416, 285] on div "Оберіть значення" at bounding box center [701, 293] width 678 height 24
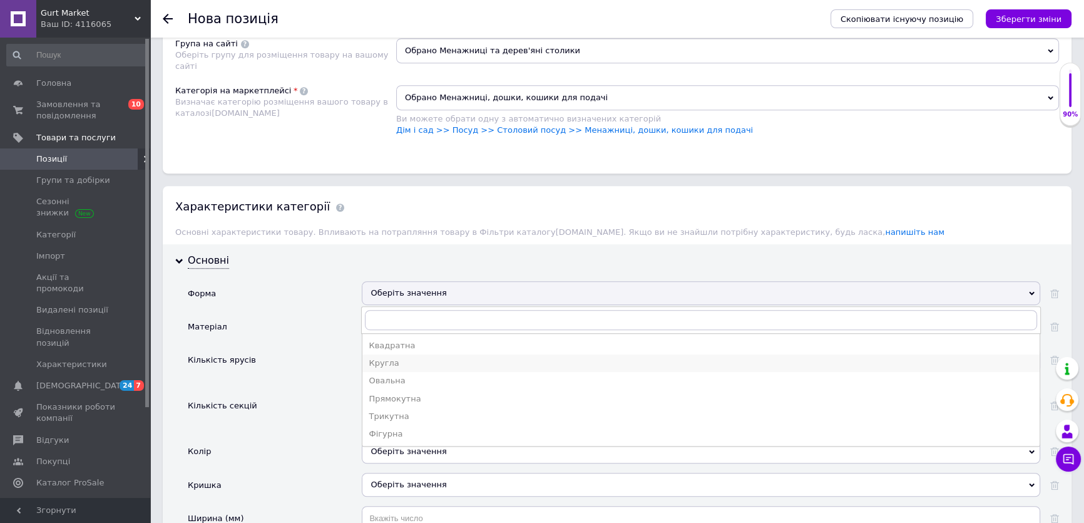
click at [396, 357] on div "Кругла" at bounding box center [701, 362] width 665 height 11
click at [396, 355] on input "text" at bounding box center [701, 359] width 678 height 25
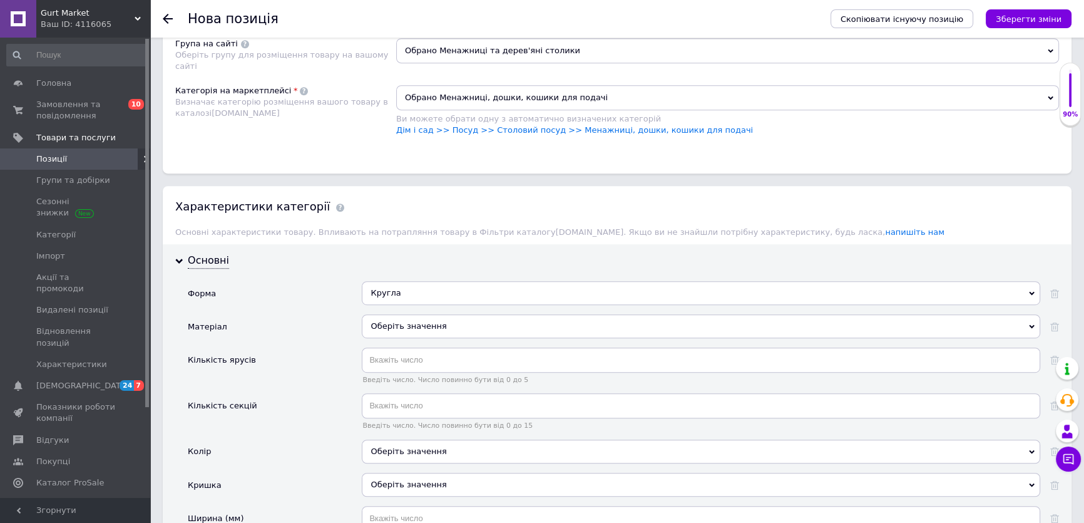
click at [401, 315] on div "Оберіть значення" at bounding box center [701, 326] width 678 height 24
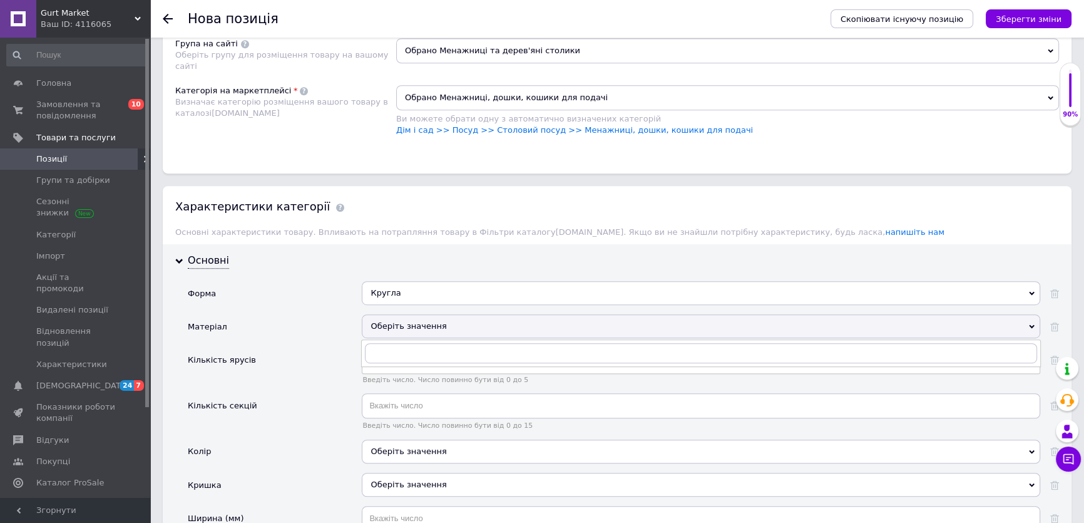
click at [401, 315] on div "Оберіть значення" at bounding box center [701, 326] width 678 height 24
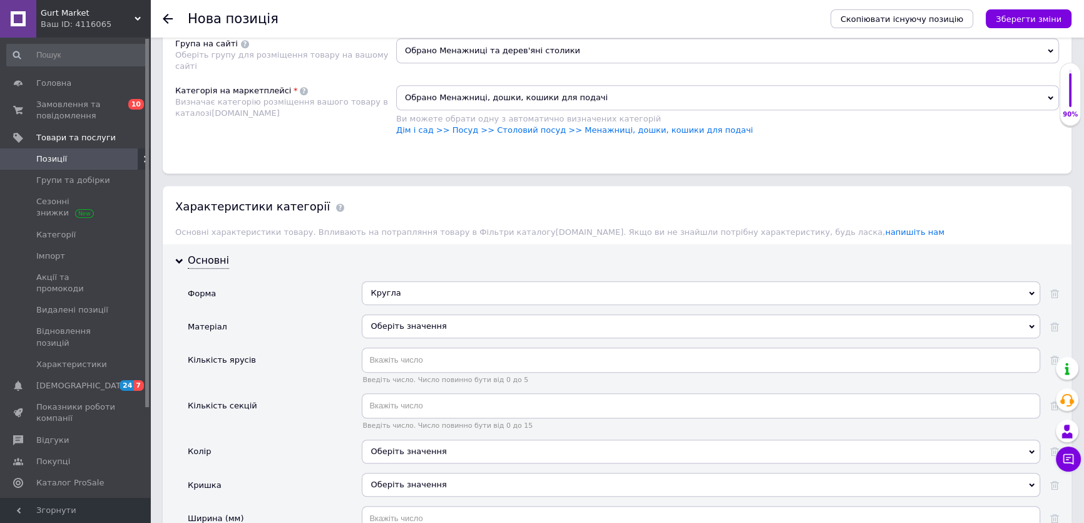
click at [401, 315] on div "Оберіть значення" at bounding box center [701, 326] width 678 height 24
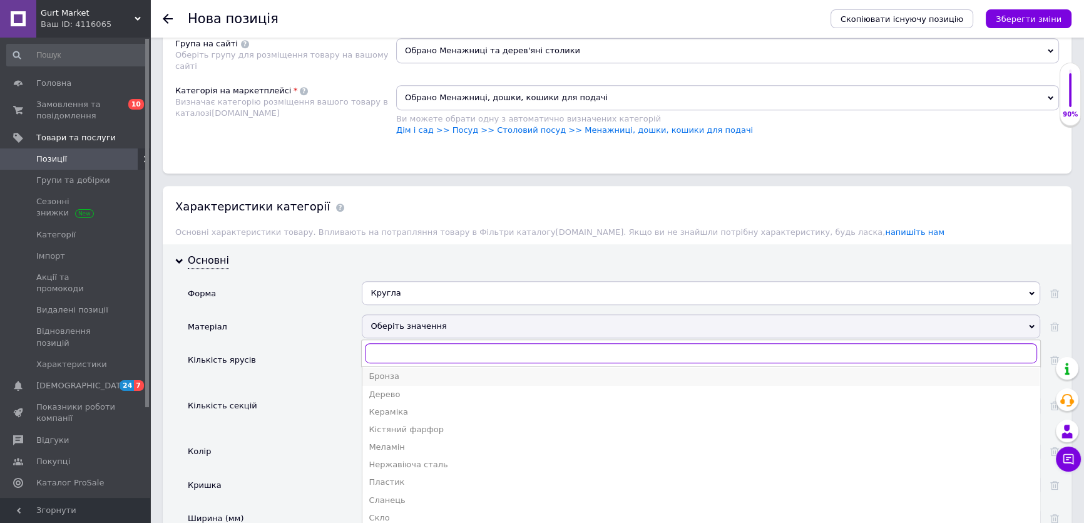
scroll to position [0, 0]
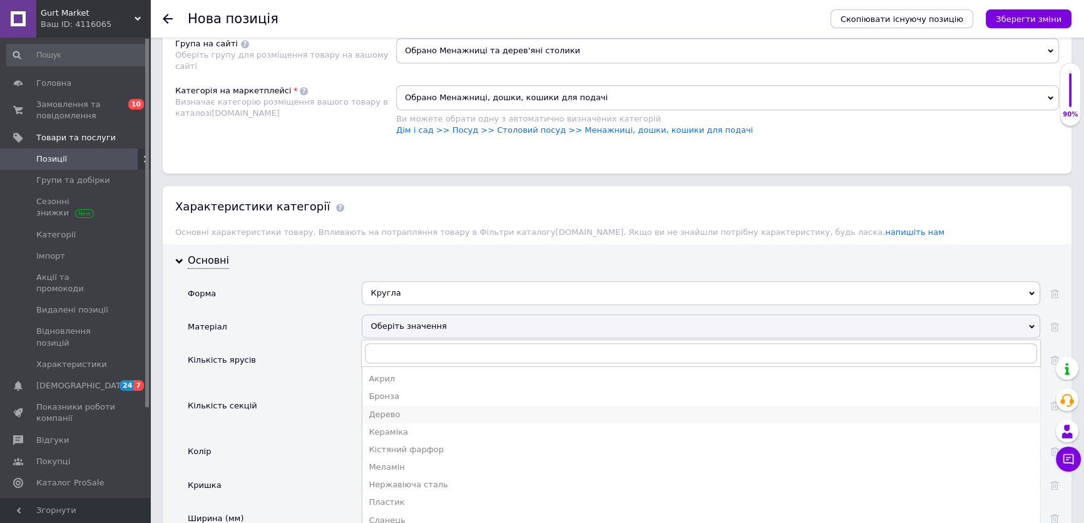
click at [393, 409] on div "Дерево" at bounding box center [701, 414] width 665 height 11
click at [393, 401] on input "text" at bounding box center [701, 405] width 678 height 25
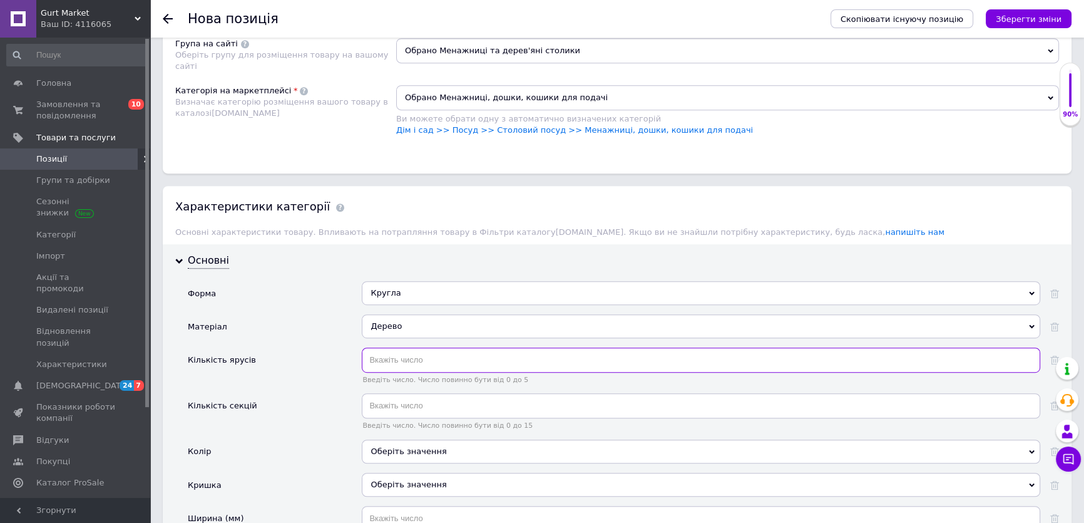
click at [409, 350] on input "text" at bounding box center [701, 359] width 678 height 25
type input "1"
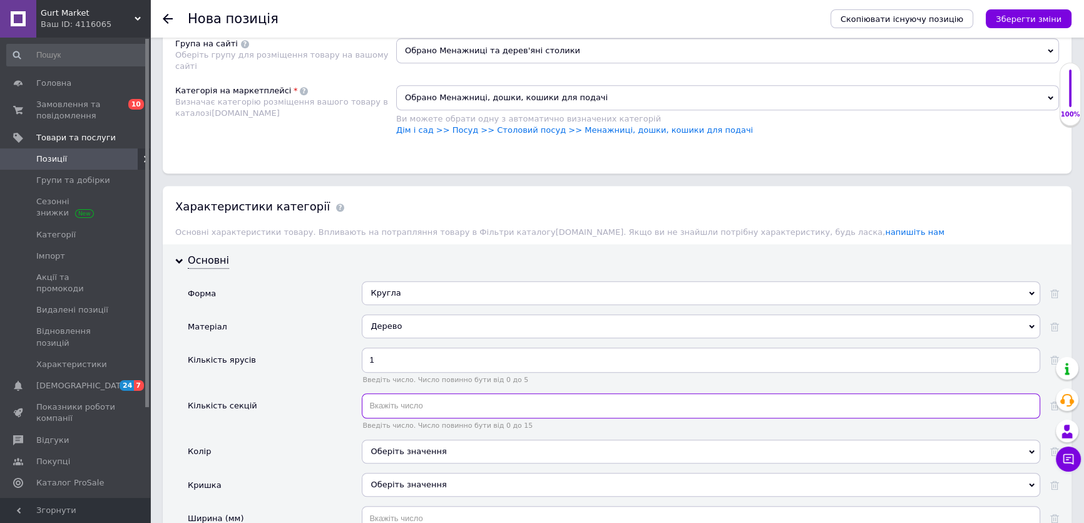
click at [424, 393] on input "text" at bounding box center [701, 405] width 678 height 25
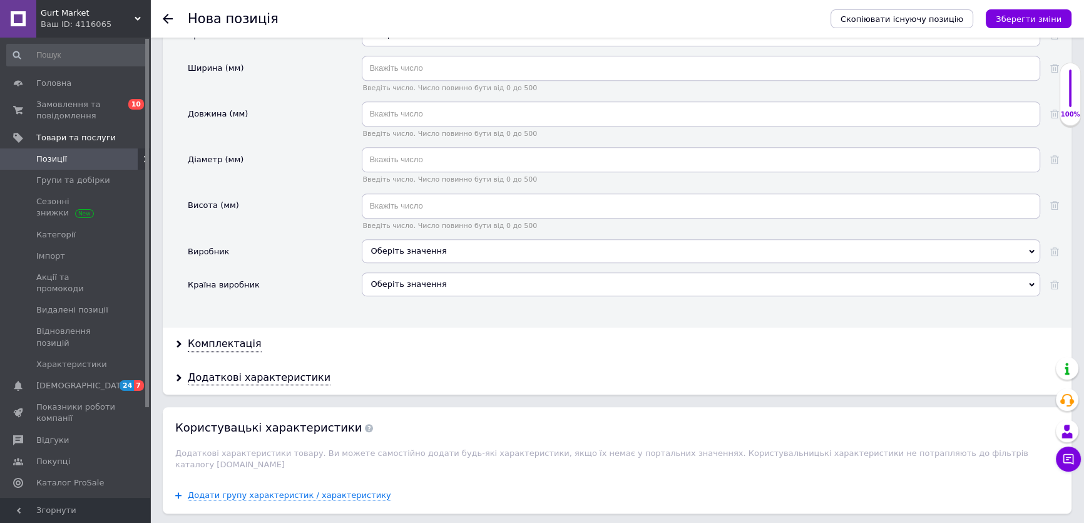
scroll to position [1382, 0]
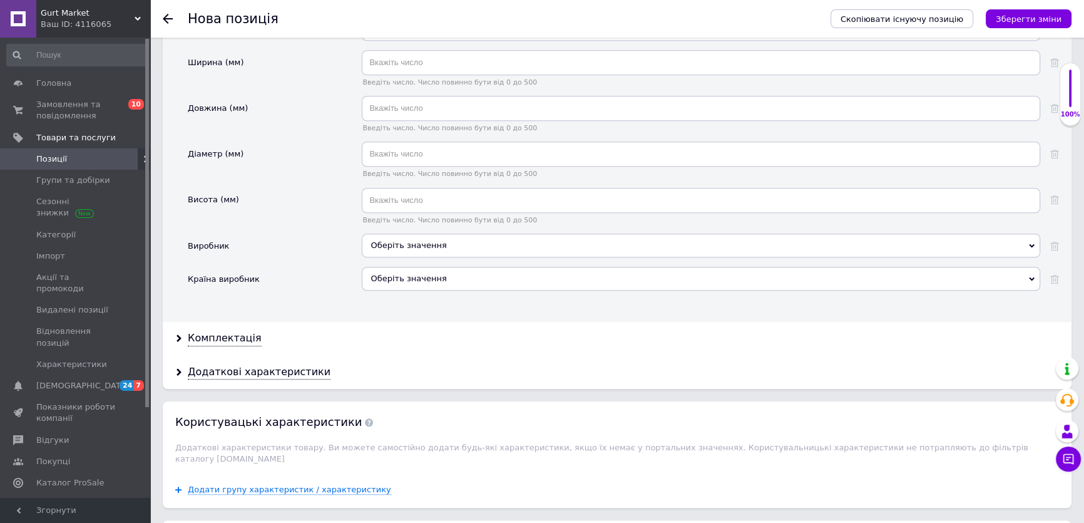
type input "5"
click at [466, 272] on div "Оберіть значення" at bounding box center [701, 279] width 678 height 24
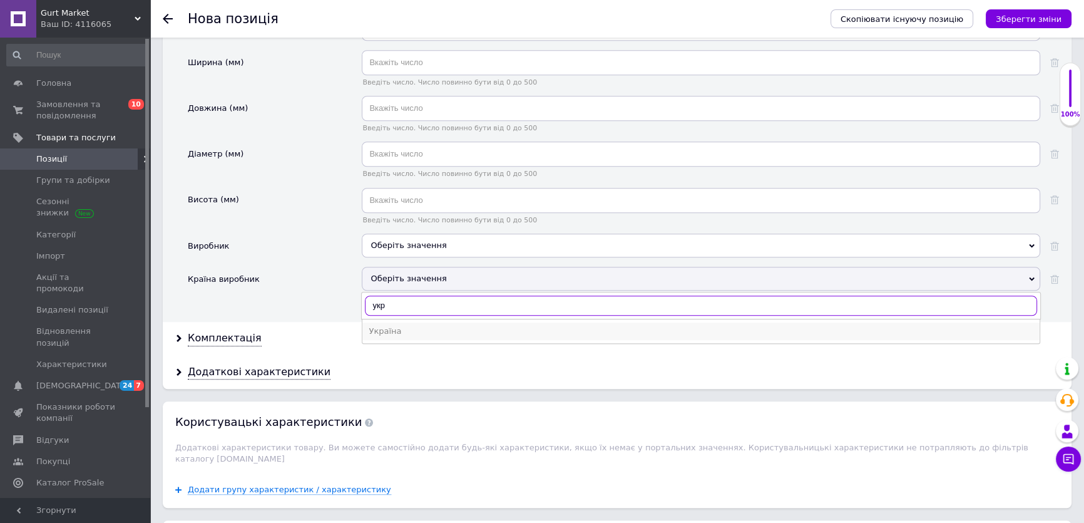
type input "укр"
click at [409, 325] on div "Україна" at bounding box center [701, 330] width 665 height 11
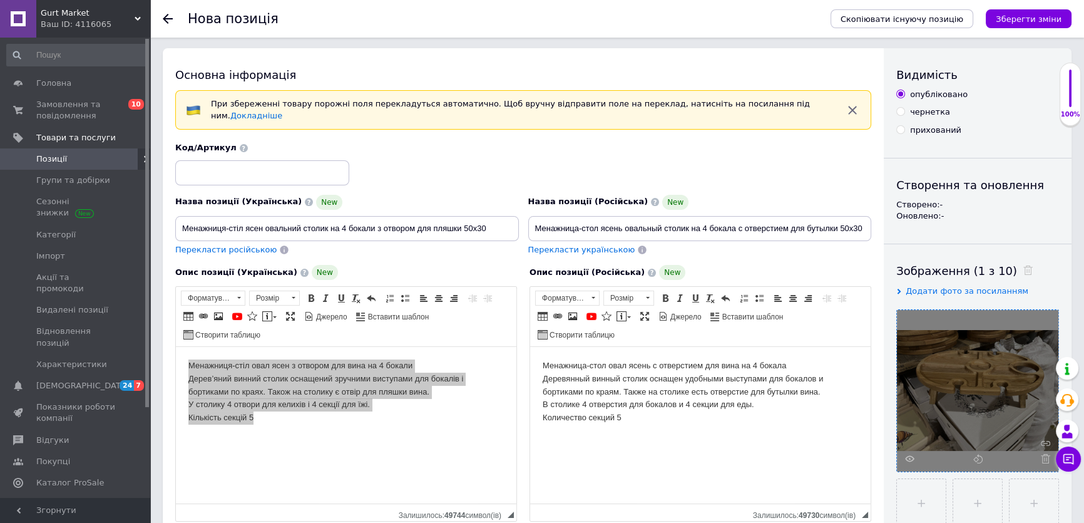
scroll to position [0, 0]
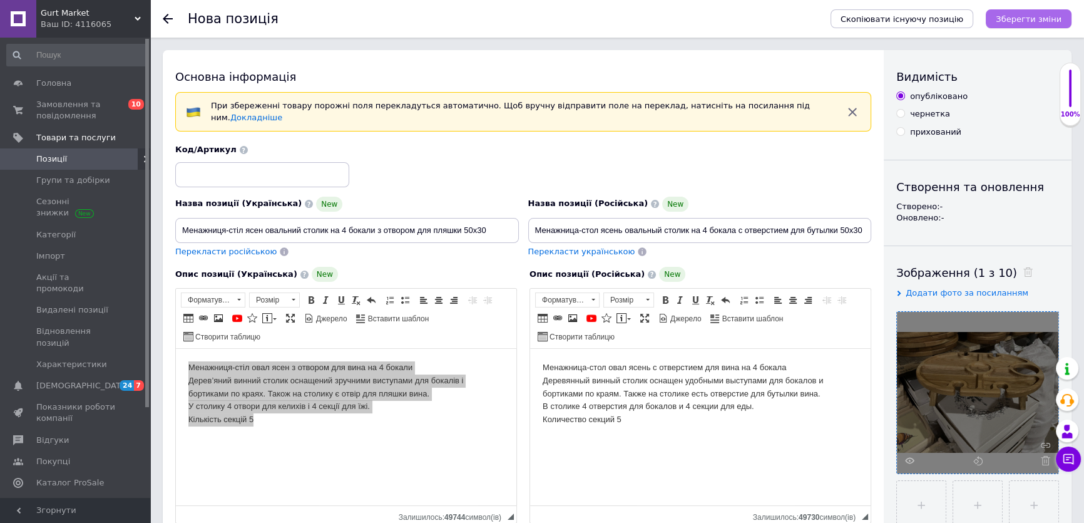
click at [1011, 18] on icon "Зберегти зміни" at bounding box center [1029, 18] width 66 height 9
click at [1011, 18] on div "Зберегти зміни" at bounding box center [1029, 18] width 86 height 19
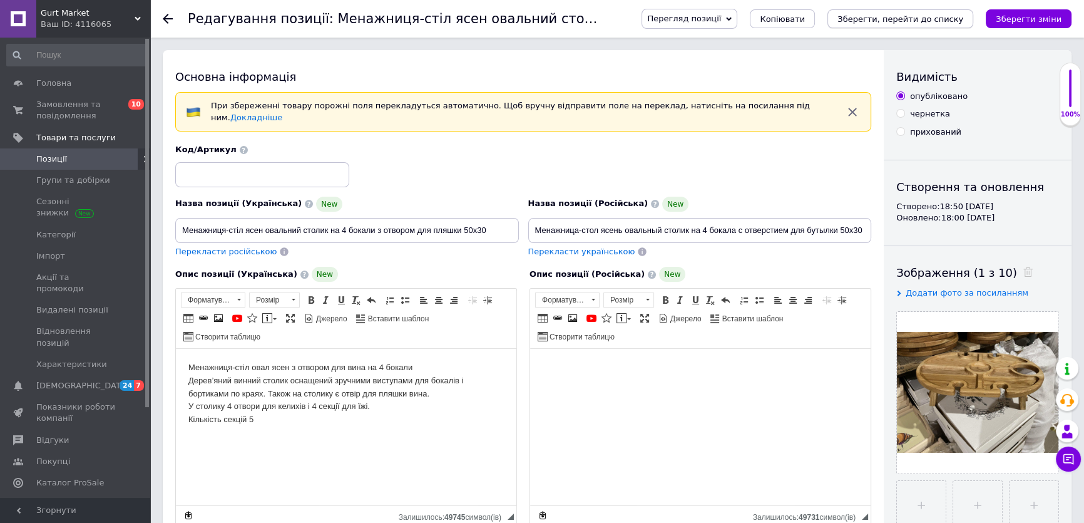
click at [922, 18] on icon "Зберегти, перейти до списку" at bounding box center [900, 18] width 126 height 9
click at [922, 18] on div "Зберегти, перейти до списку" at bounding box center [900, 18] width 146 height 19
